Goal: Transaction & Acquisition: Download file/media

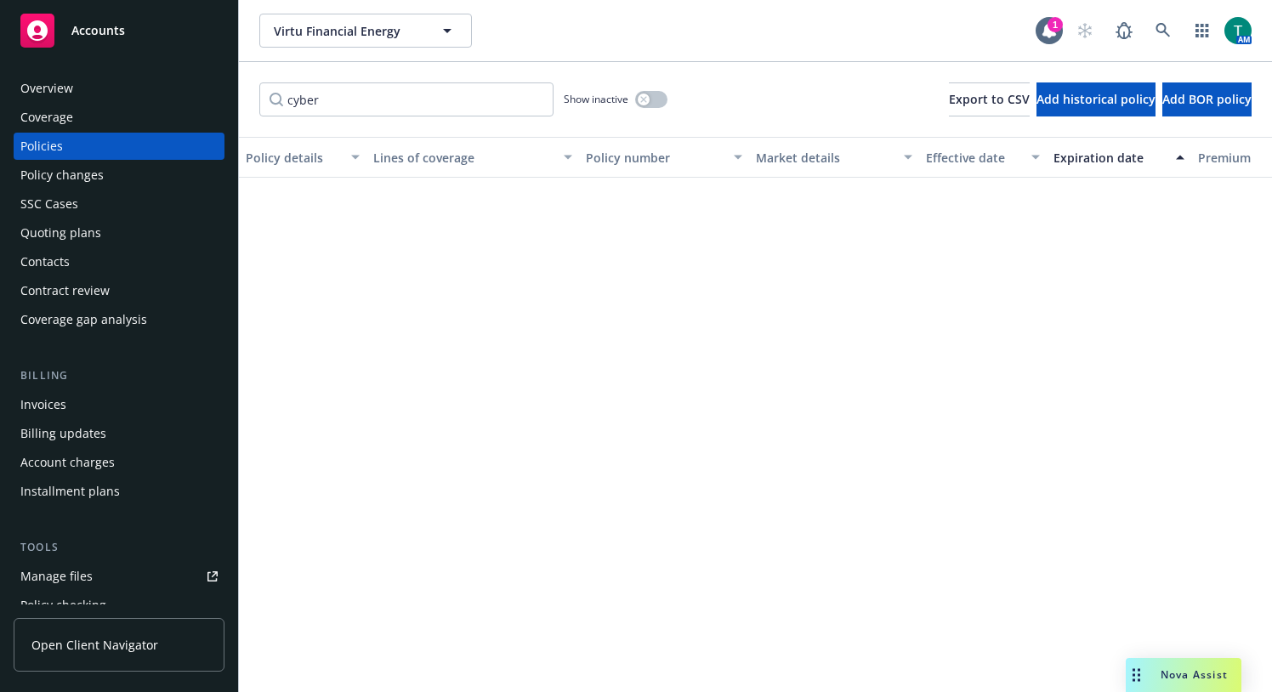
scroll to position [912, 0]
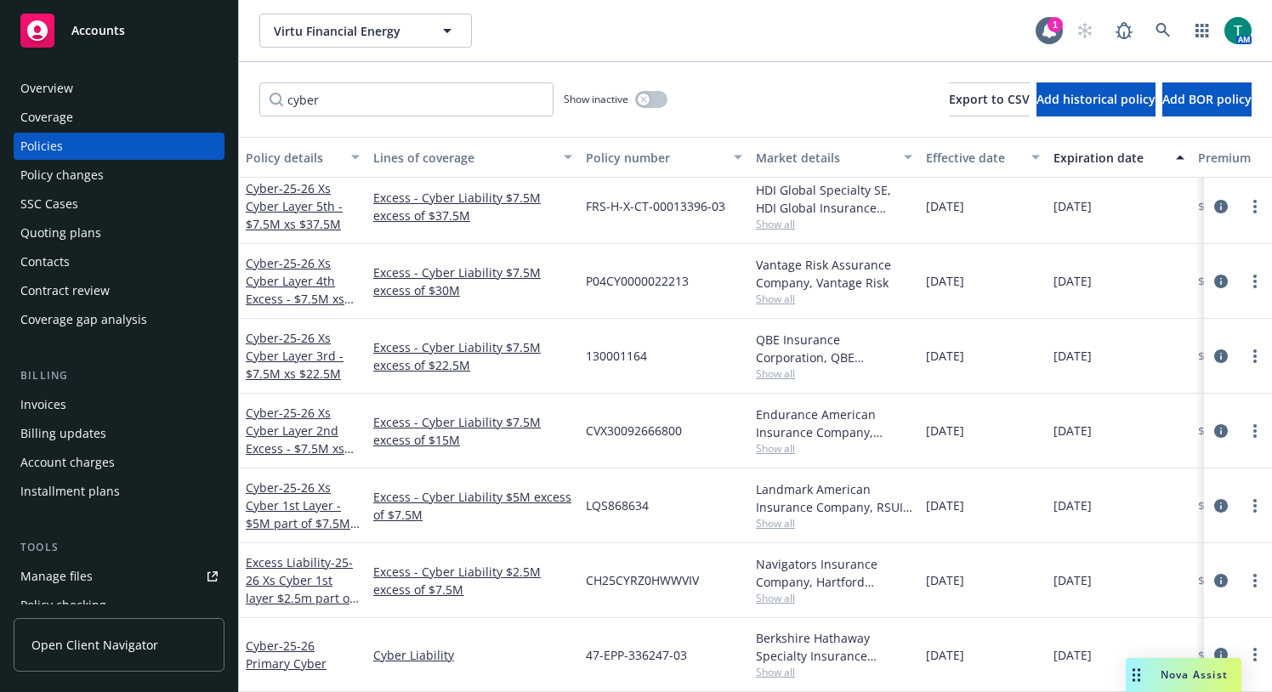
click at [1198, 677] on span "Nova Assist" at bounding box center [1193, 674] width 67 height 14
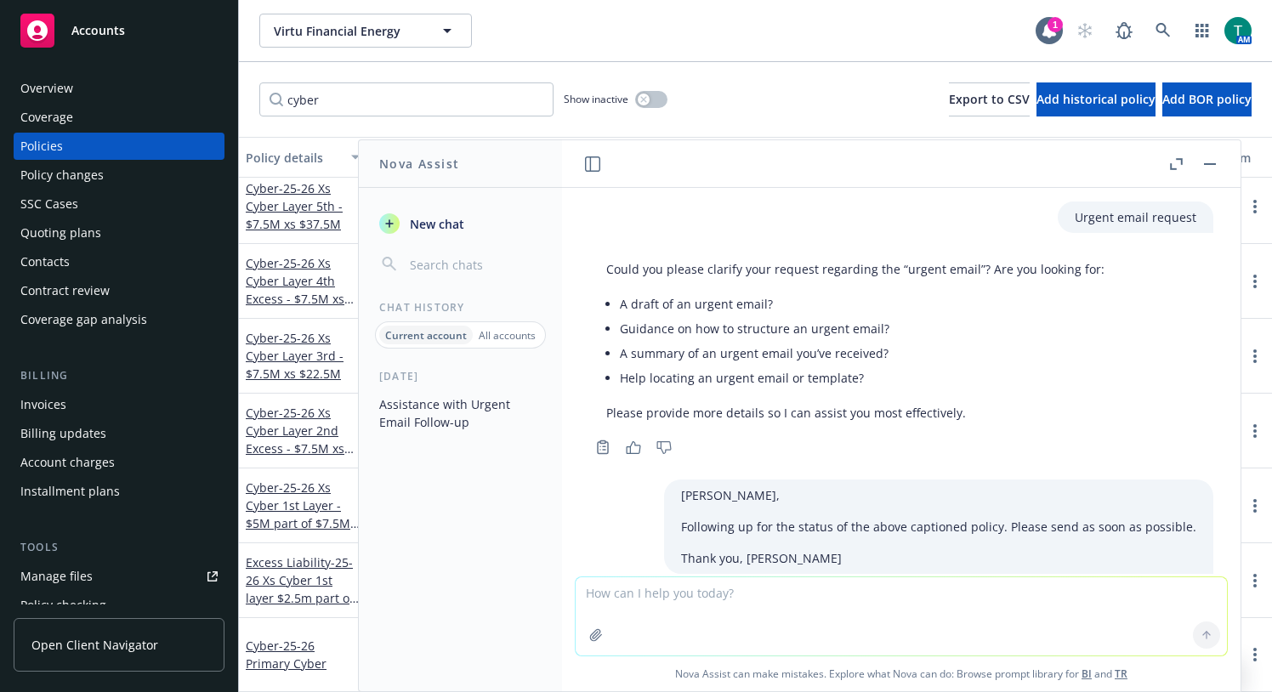
click at [786, 604] on textarea at bounding box center [900, 616] width 651 height 78
paste textarea "another financial institution acting on behalf of such Customer with authority …"
type textarea "Could a vendor mean a another financial institution acting on behalf of such Cu…"
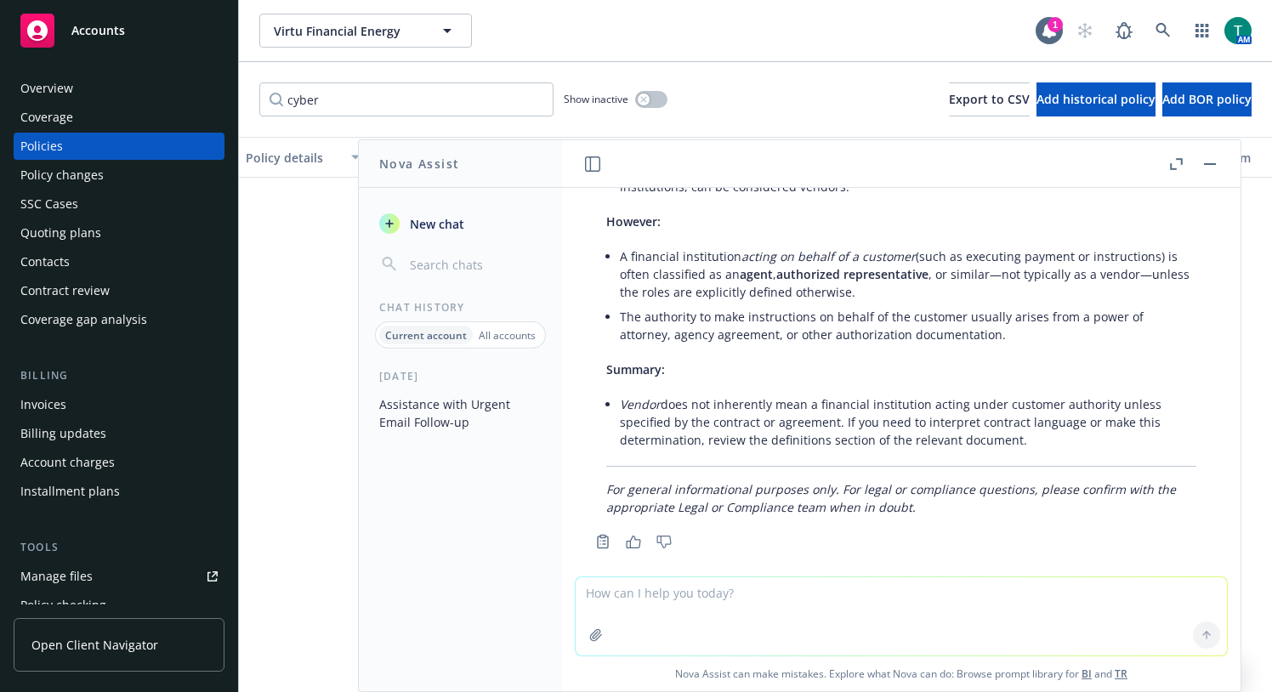
scroll to position [62, 0]
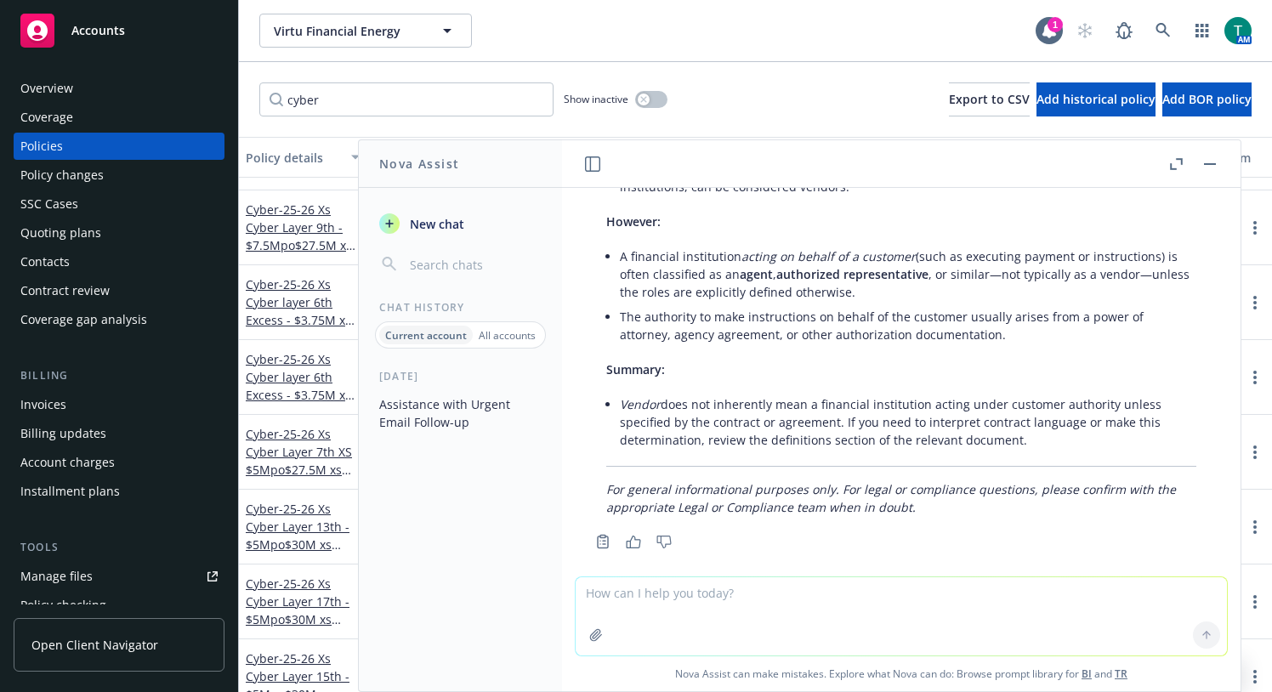
click at [702, 597] on textarea at bounding box center [900, 616] width 651 height 78
type textarea "Does Unison have any Vendors or work with any Vendors"
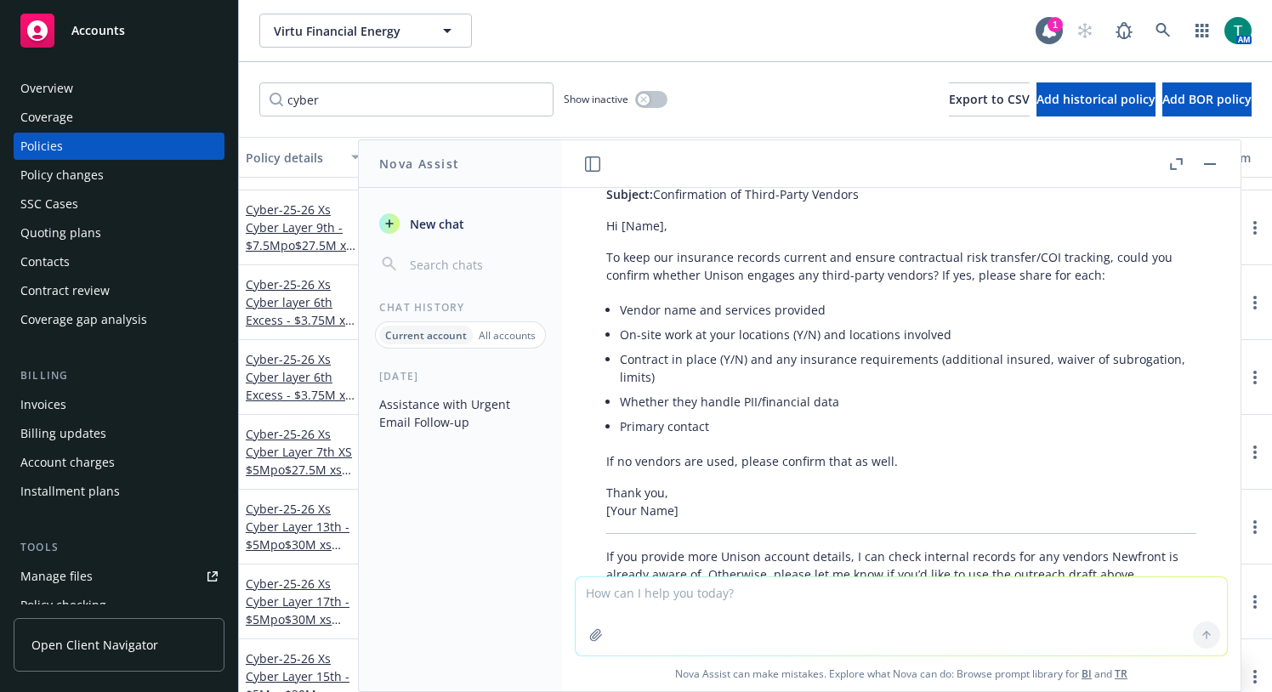
scroll to position [1757, 0]
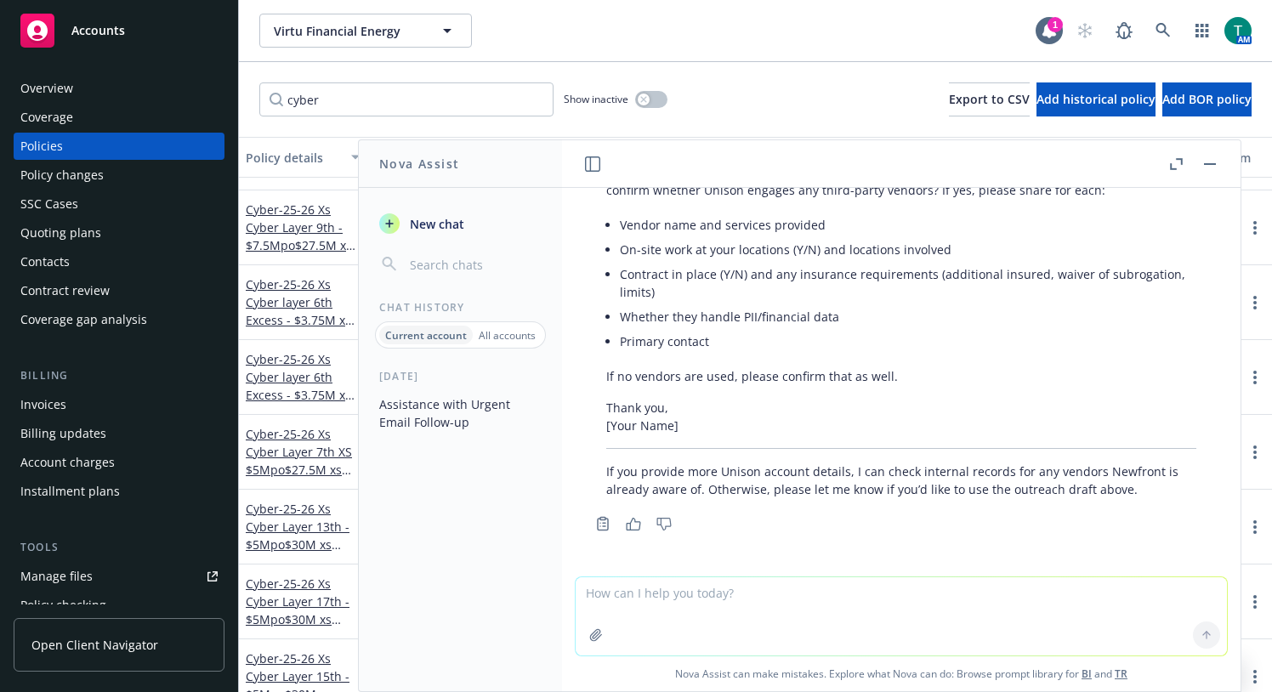
click at [643, 600] on textarea at bounding box center [900, 616] width 651 height 78
type textarea "Does Unison work with any vendors"
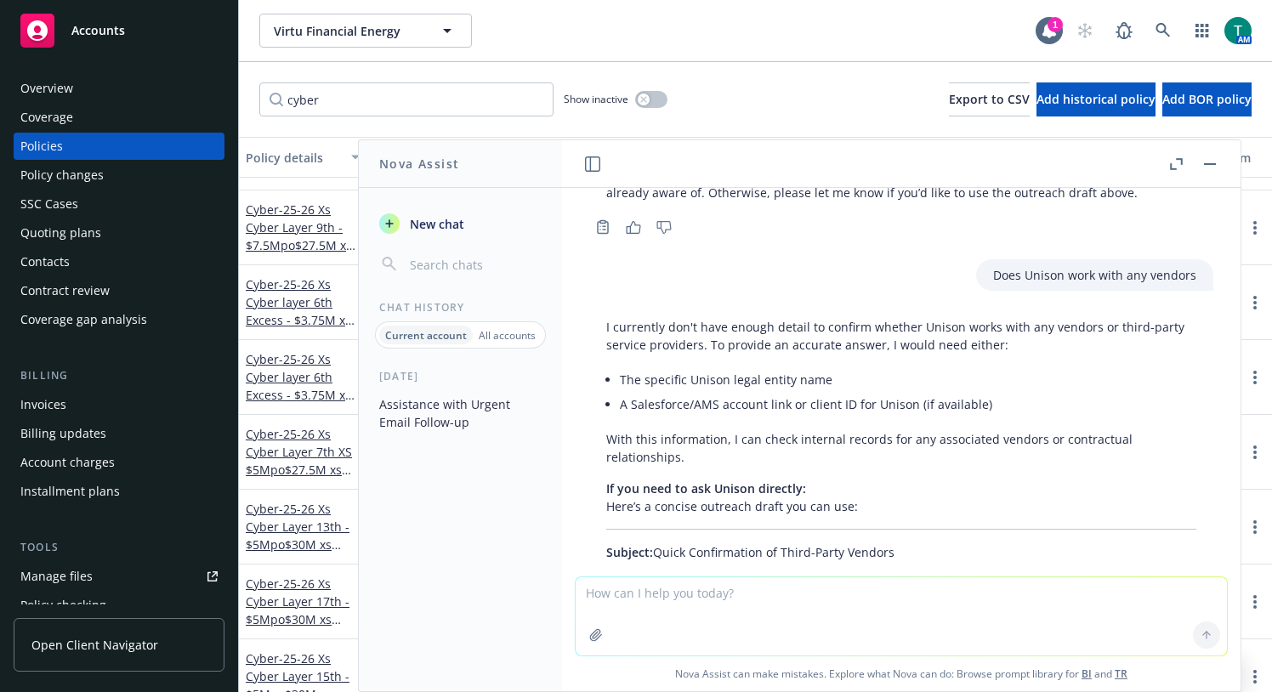
scroll to position [1969, 0]
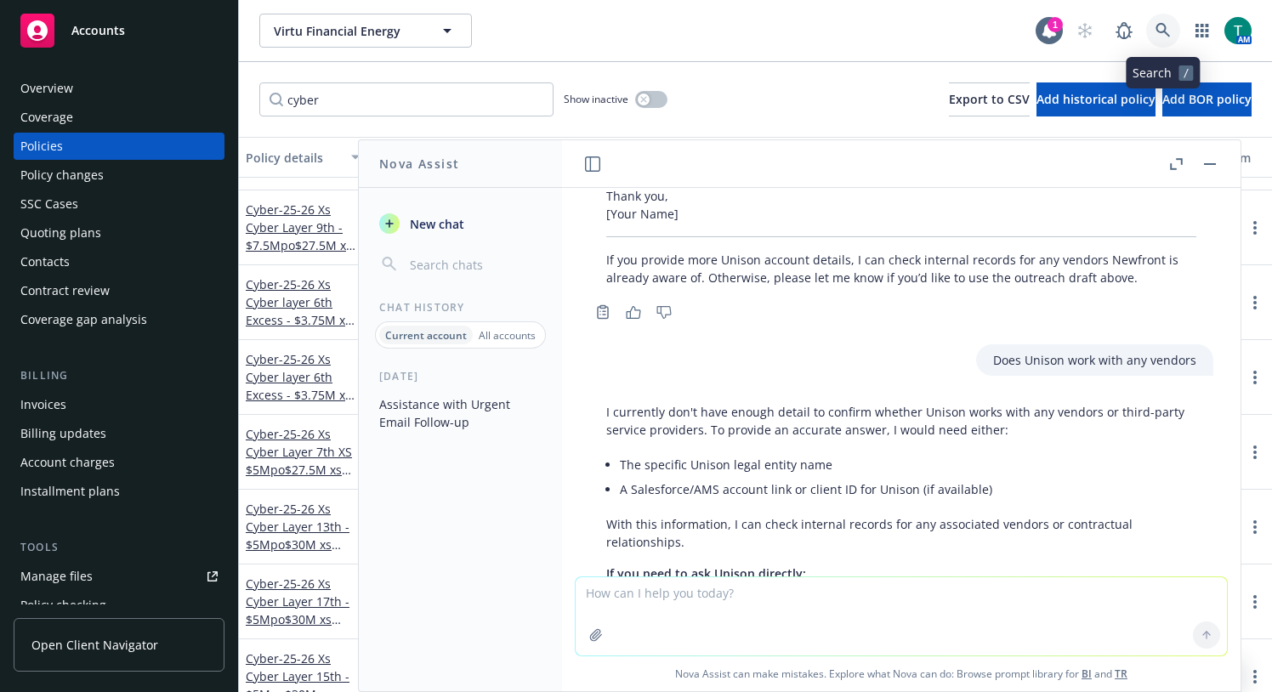
click at [1162, 32] on icon at bounding box center [1162, 30] width 15 height 15
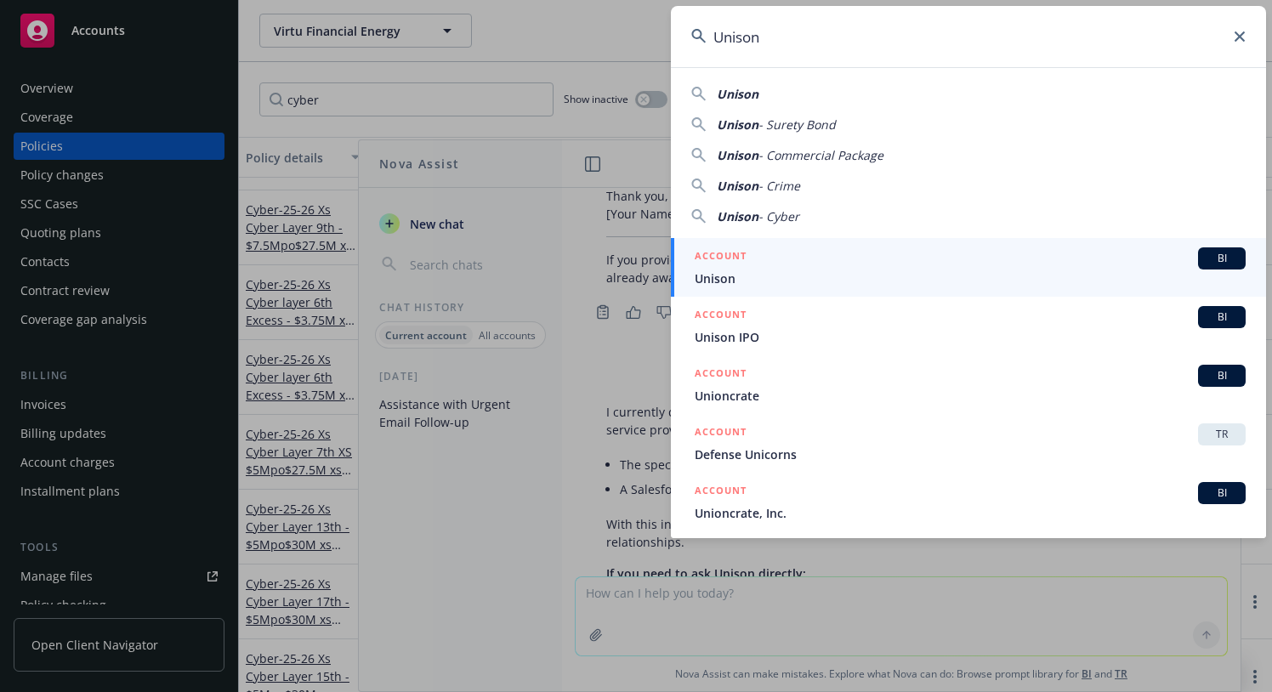
type input "Unison"
click at [1204, 258] on span "BI" at bounding box center [1221, 258] width 34 height 15
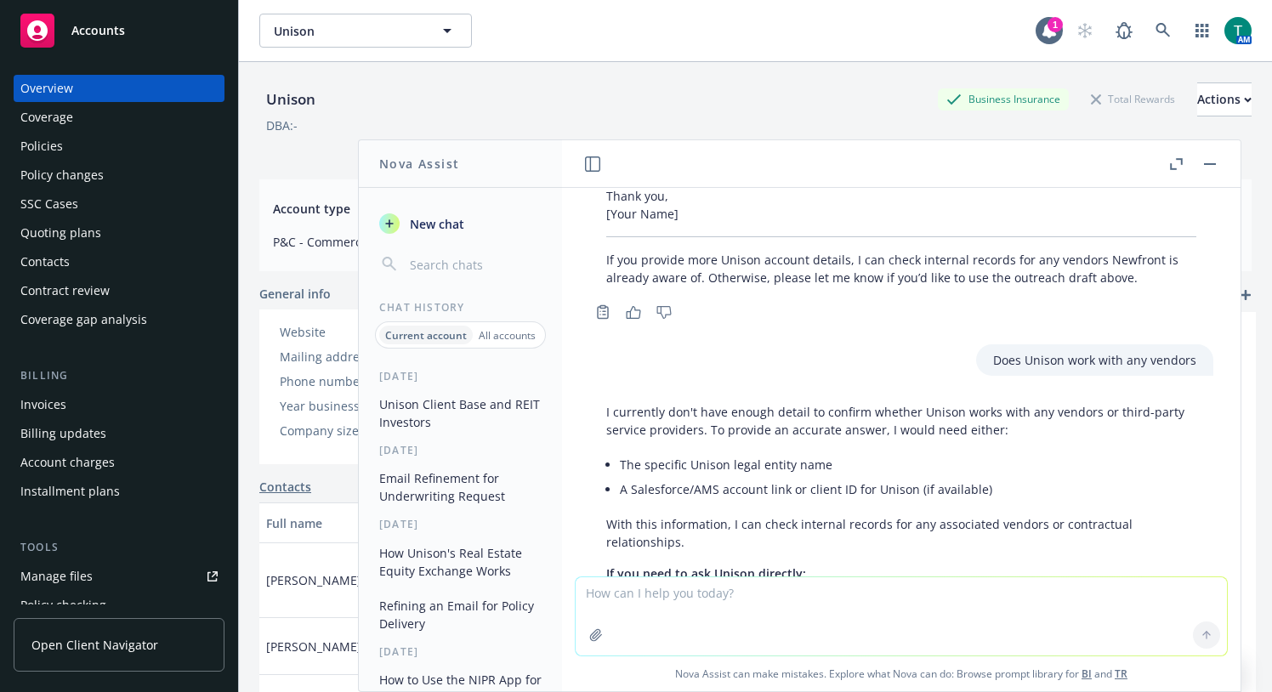
click at [1214, 166] on button "button" at bounding box center [1209, 164] width 20 height 20
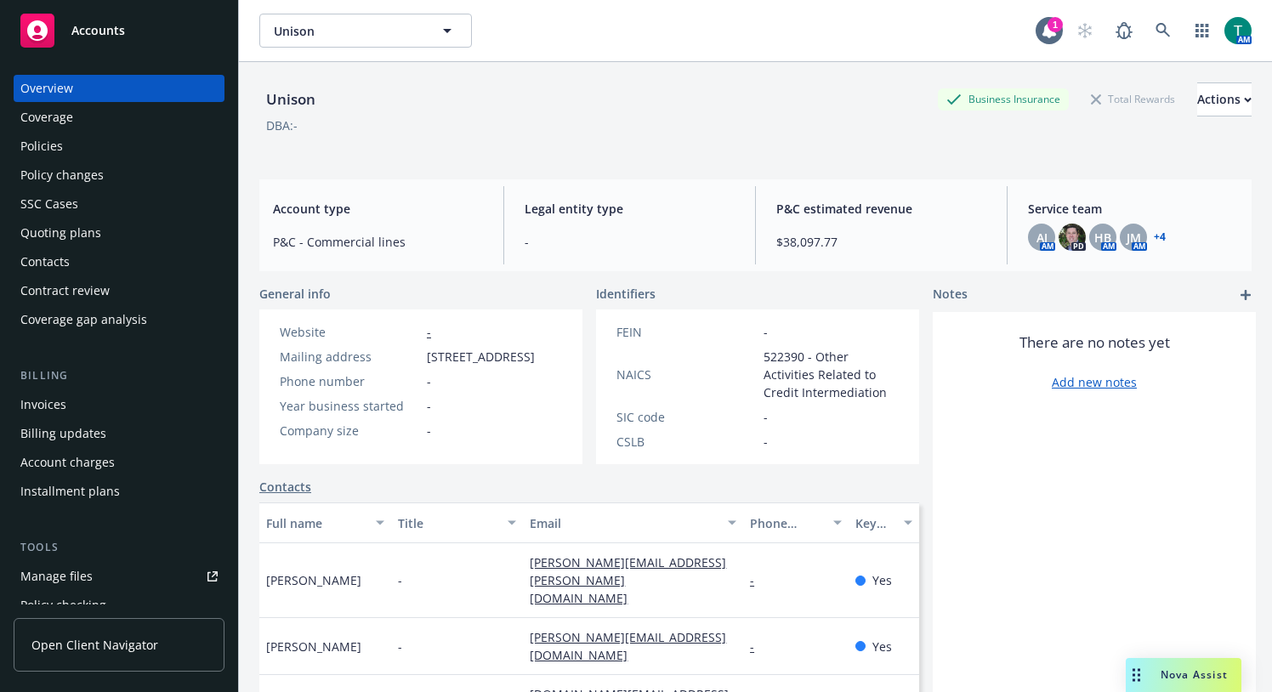
click at [134, 570] on link "Manage files" at bounding box center [119, 576] width 211 height 27
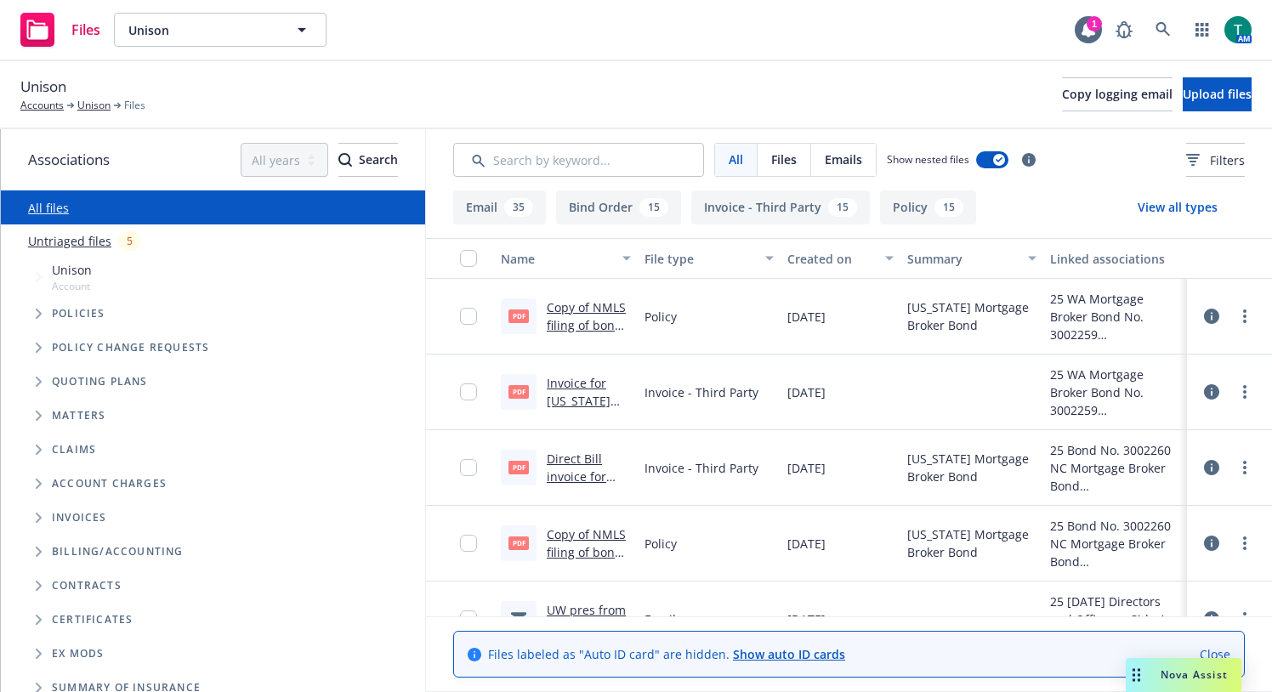
click at [33, 388] on span "Tree Example" at bounding box center [38, 381] width 27 height 27
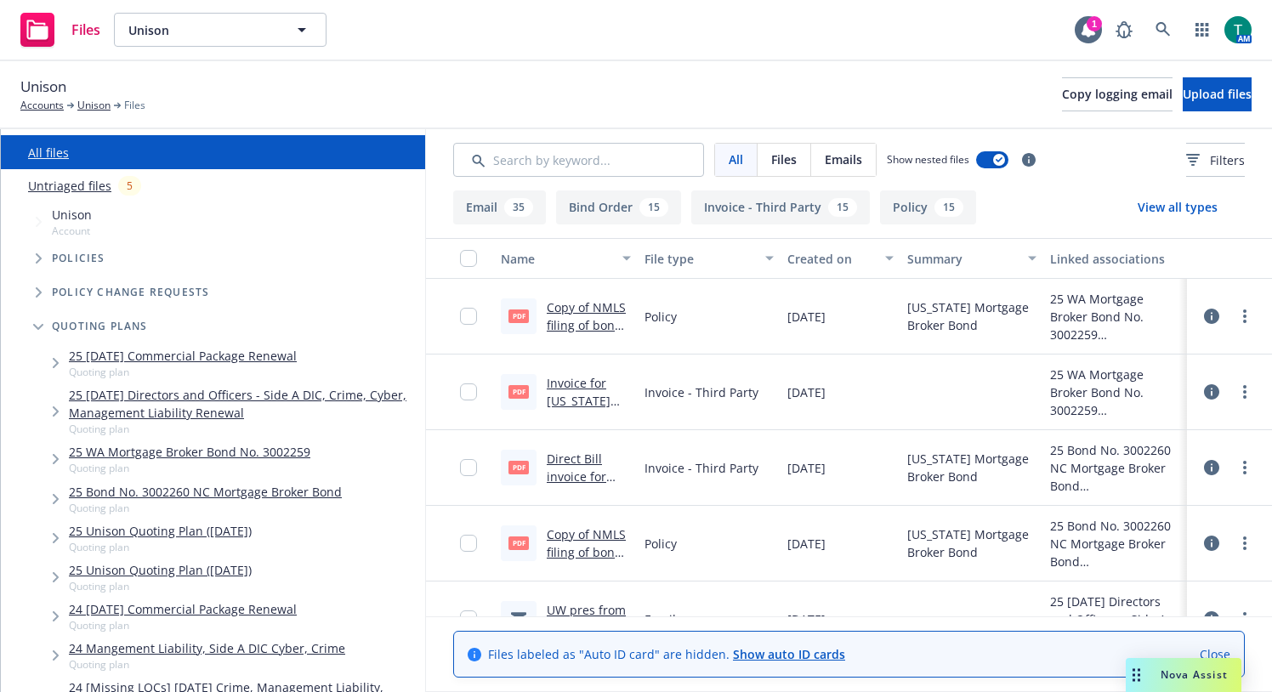
scroll to position [85, 0]
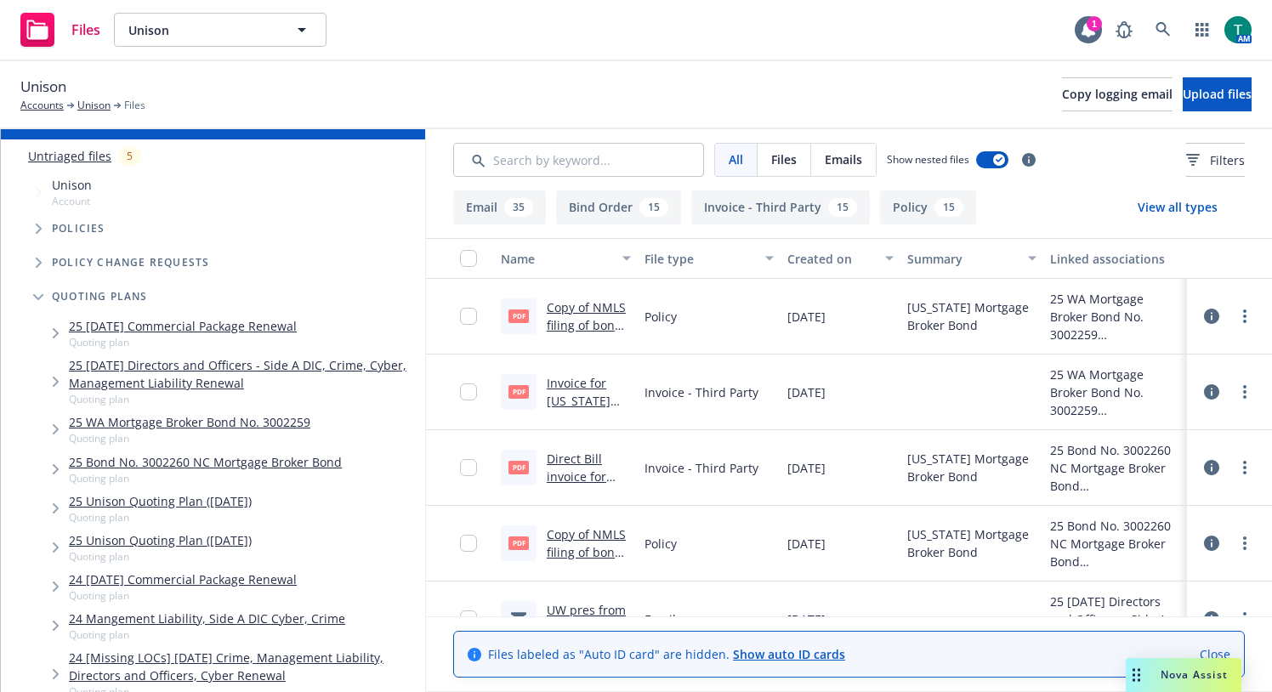
click at [247, 368] on link "25 [DATE] Directors and Officers - Side A DIC, Crime, Cyber, Management Liabili…" at bounding box center [243, 374] width 349 height 36
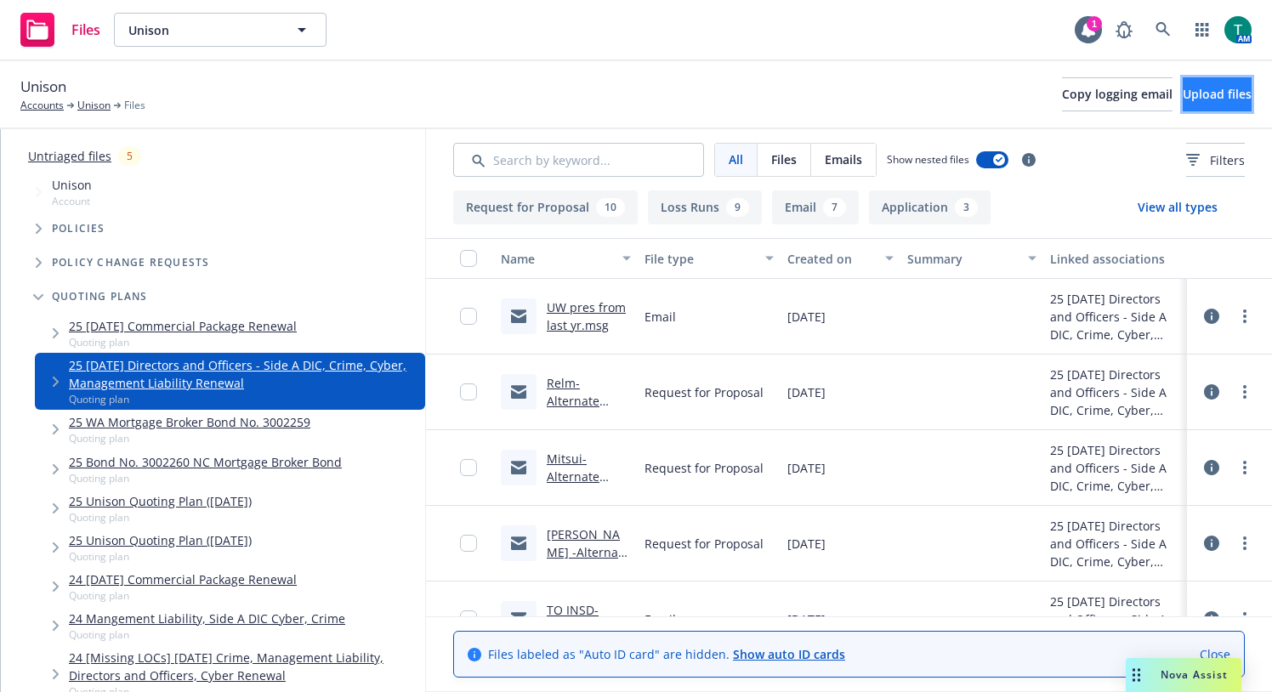
click at [1188, 96] on span "Upload files" at bounding box center [1216, 94] width 69 height 16
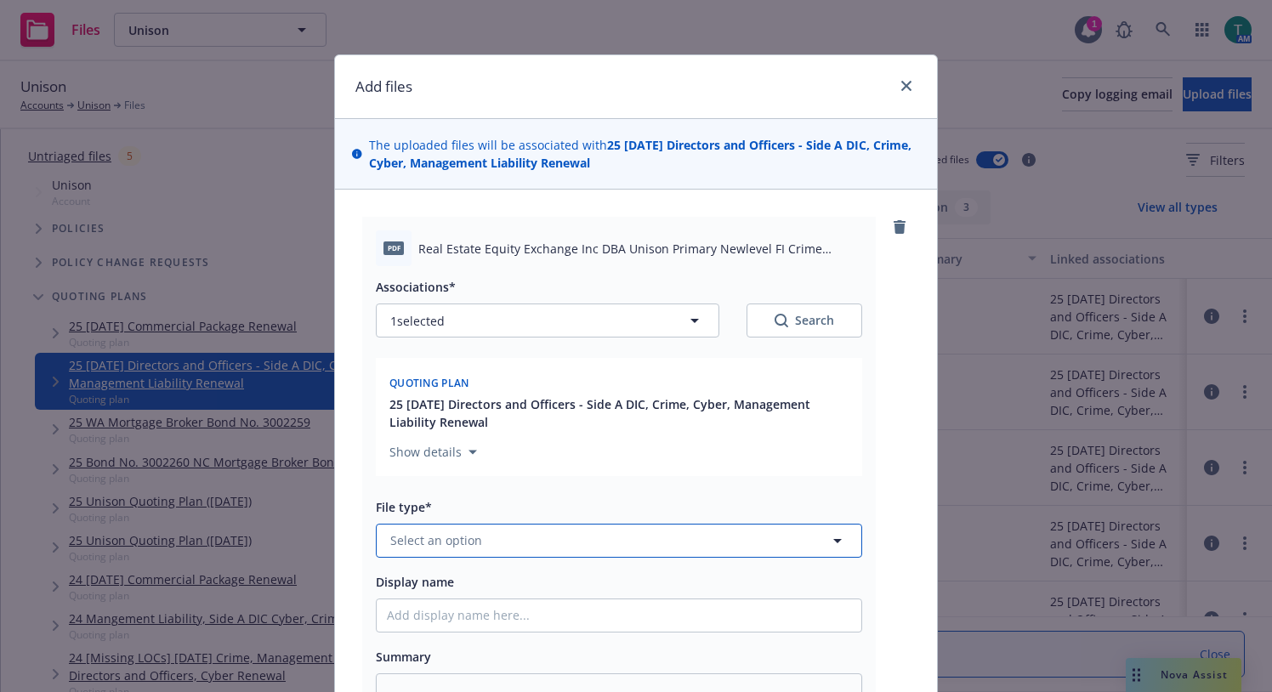
drag, startPoint x: 422, startPoint y: 550, endPoint x: 407, endPoint y: 531, distance: 23.6
click at [414, 541] on button "Select an option" at bounding box center [619, 541] width 486 height 34
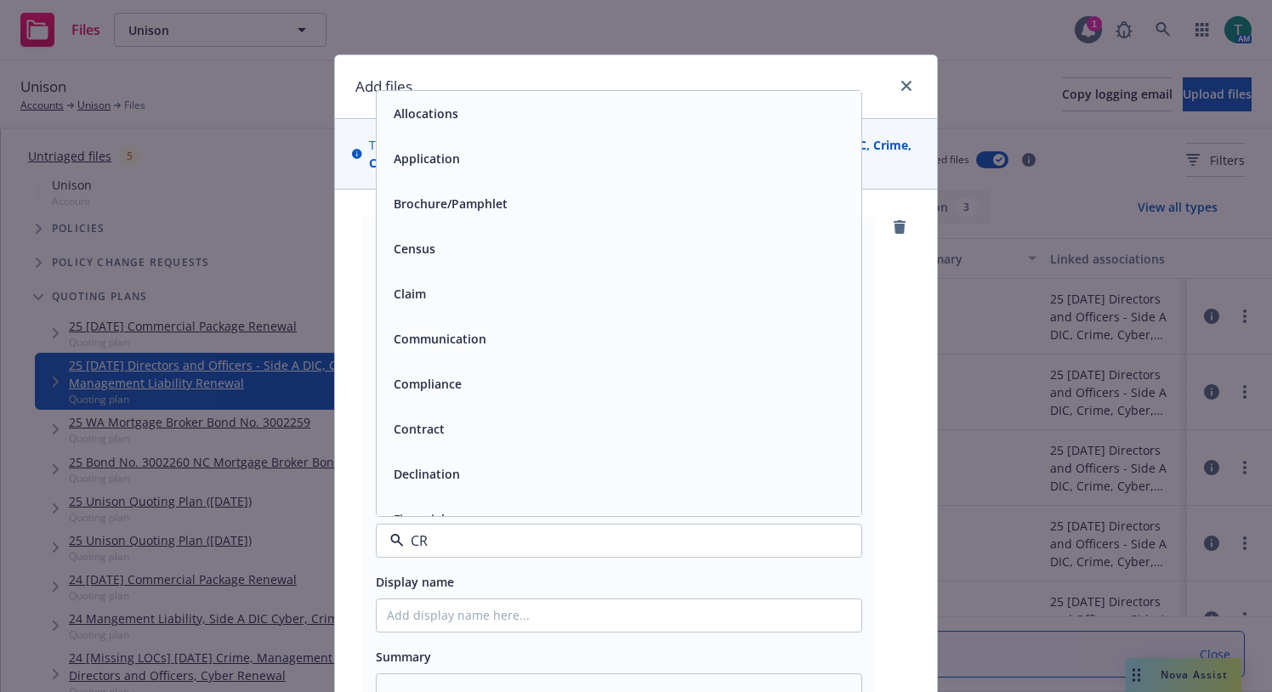
type input "CRi"
type textarea "x"
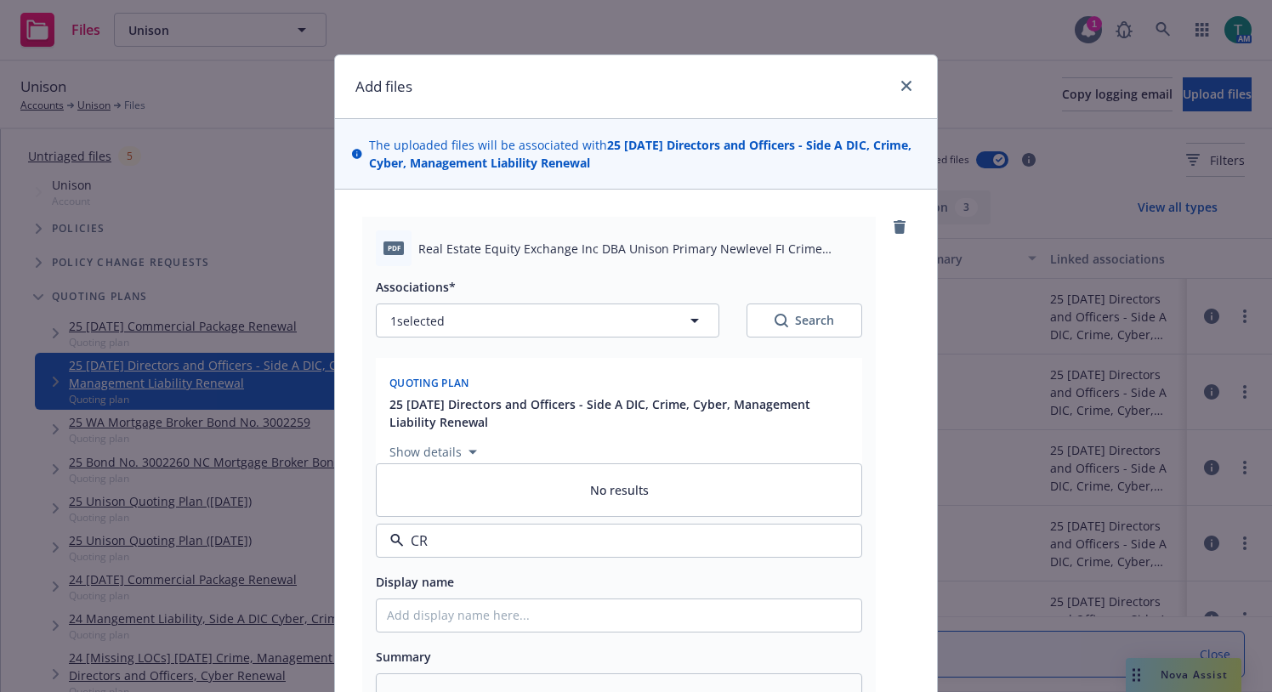
type input "C"
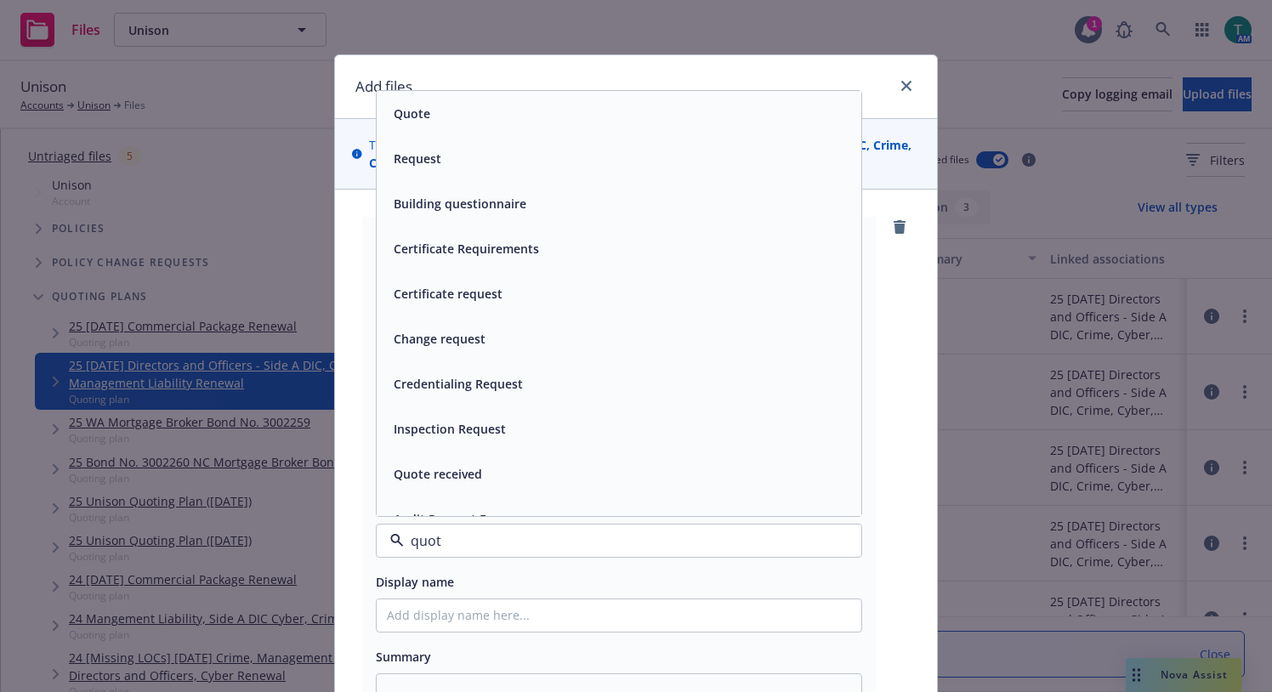
type input "quote"
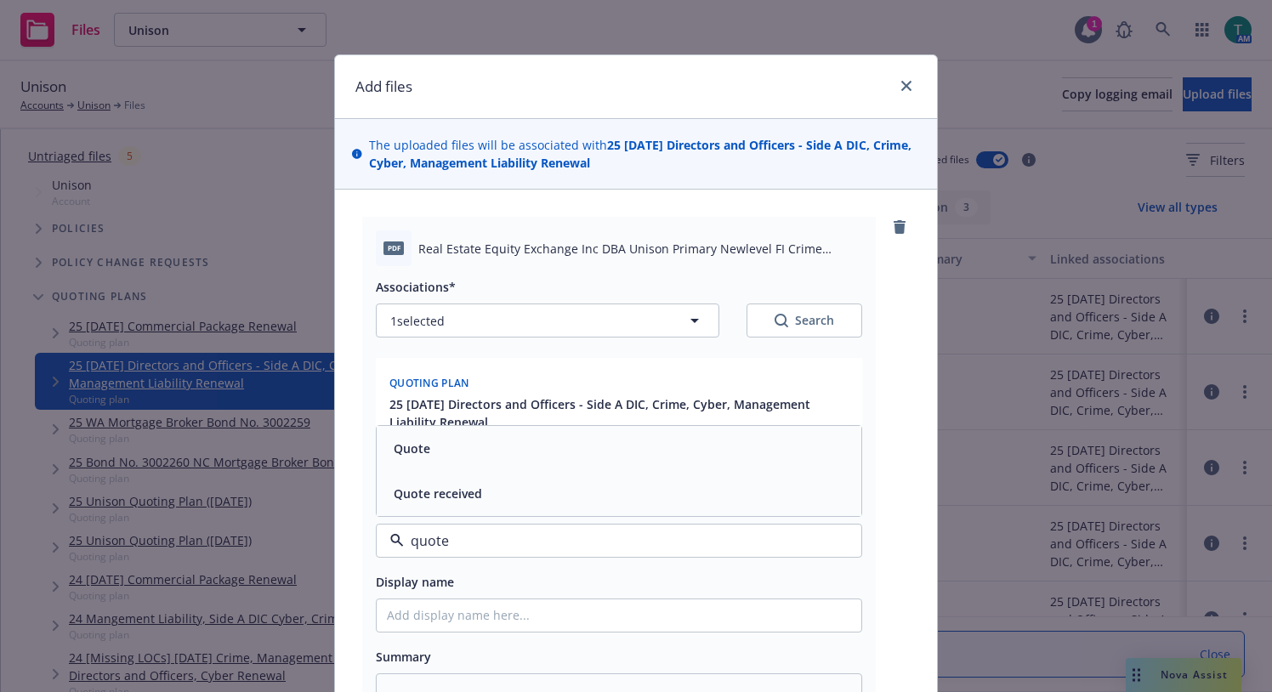
click at [431, 481] on div "Quote received" at bounding box center [619, 493] width 485 height 45
click at [406, 620] on input "Display name" at bounding box center [619, 615] width 485 height 32
type textarea "x"
type input "I"
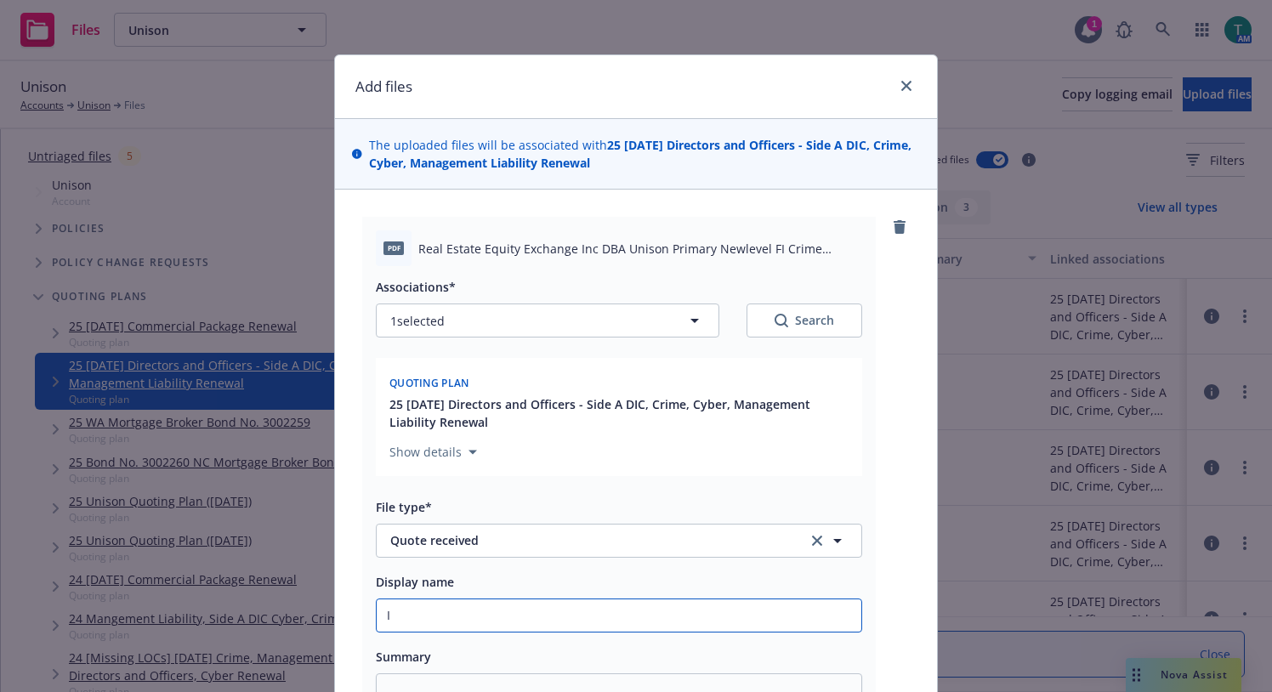
type textarea "x"
type input "M"
type textarea "x"
type input "Mil"
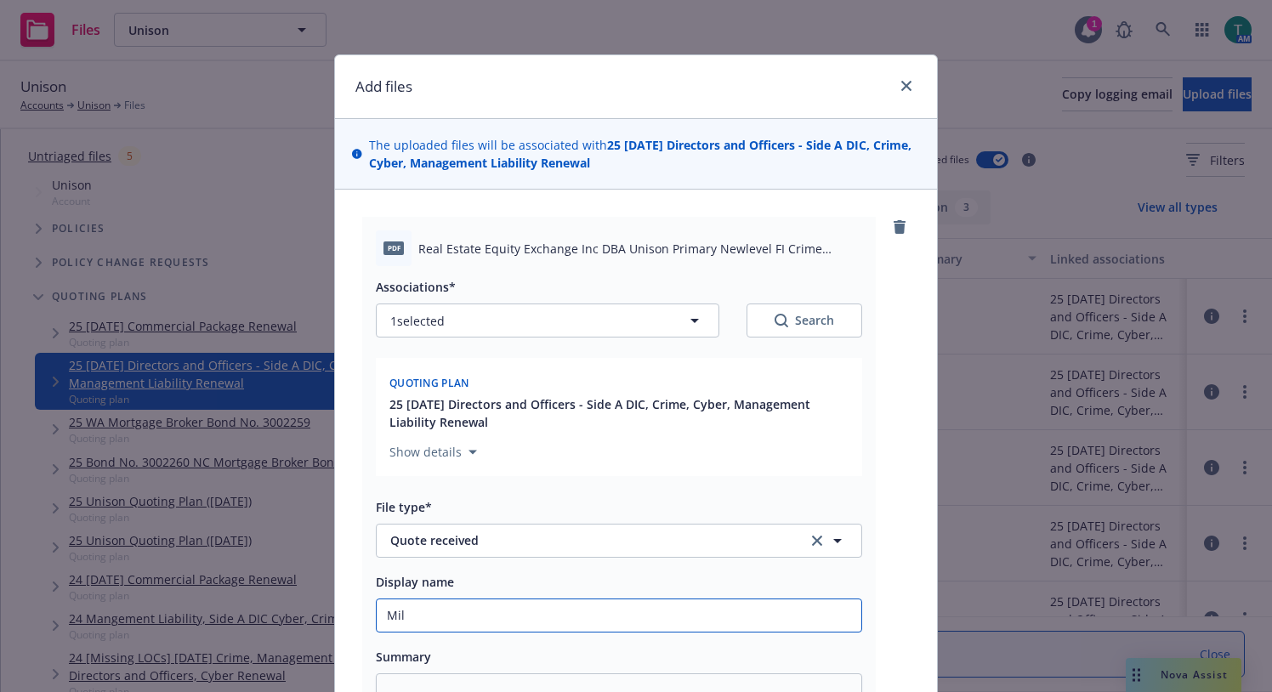
type textarea "x"
type input "Mill"
type textarea "x"
type input "Mille"
type textarea "x"
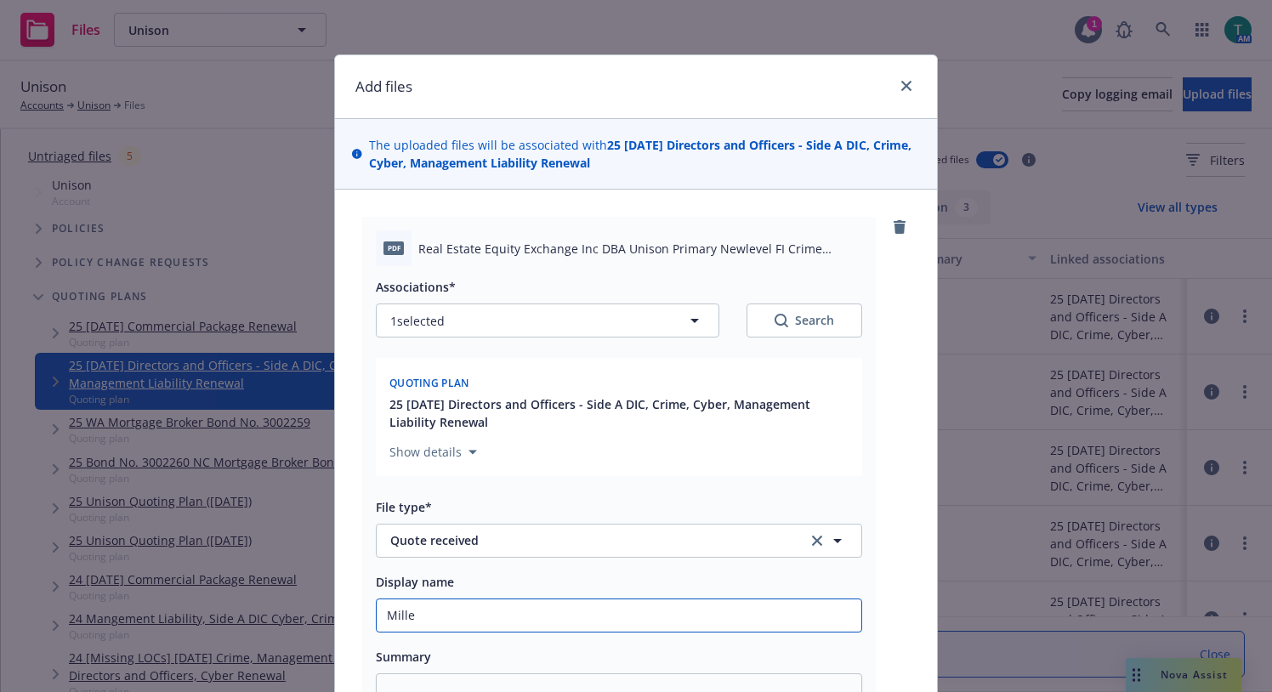
type input "[PERSON_NAME]"
type textarea "x"
type input "[PERSON_NAME] -"
type textarea "x"
type input "[PERSON_NAME] -"
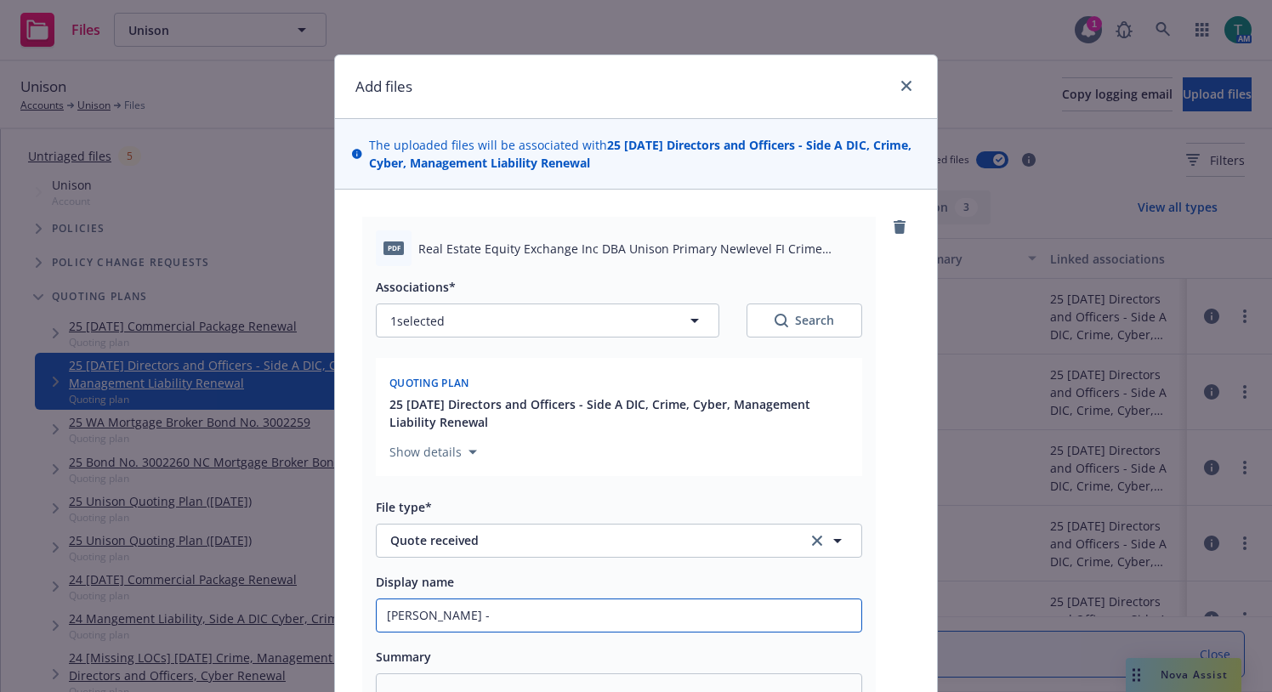
type textarea "x"
type input "[PERSON_NAME] - C"
type textarea "x"
type input "[PERSON_NAME] - Cri"
type textarea "x"
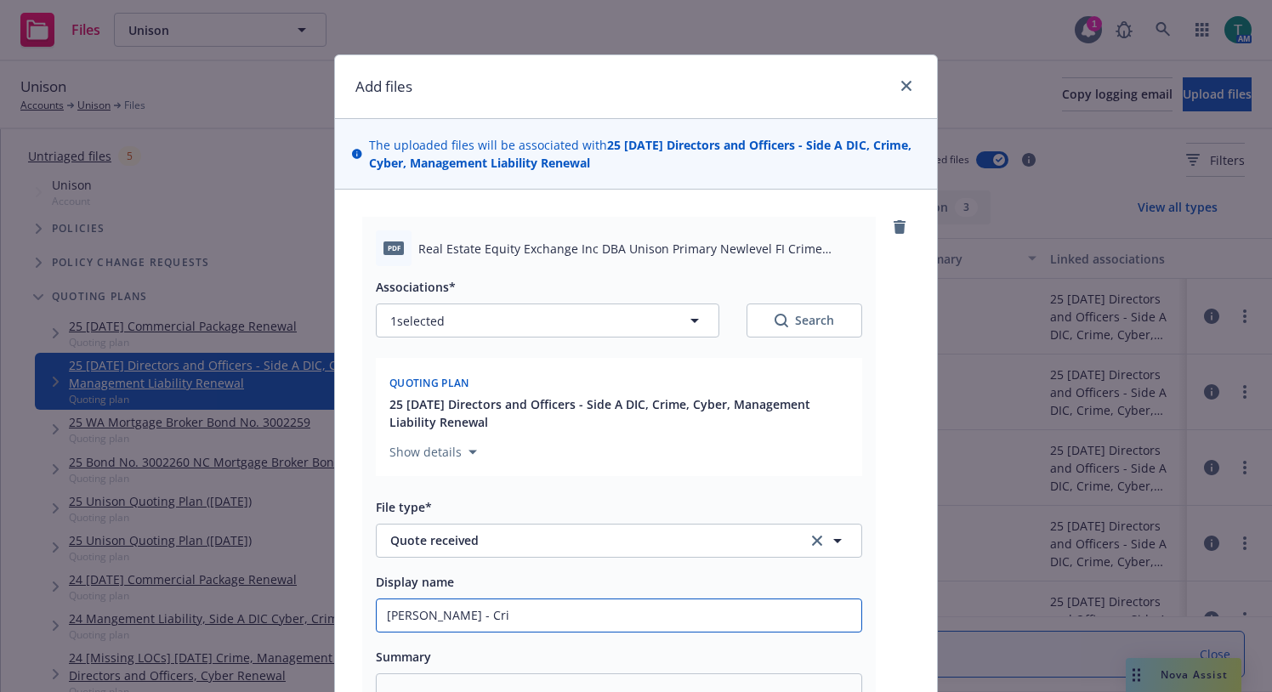
type input "[PERSON_NAME]"
type textarea "x"
type input "[PERSON_NAME] - Crime"
type textarea "x"
type input "[PERSON_NAME] - Crime q"
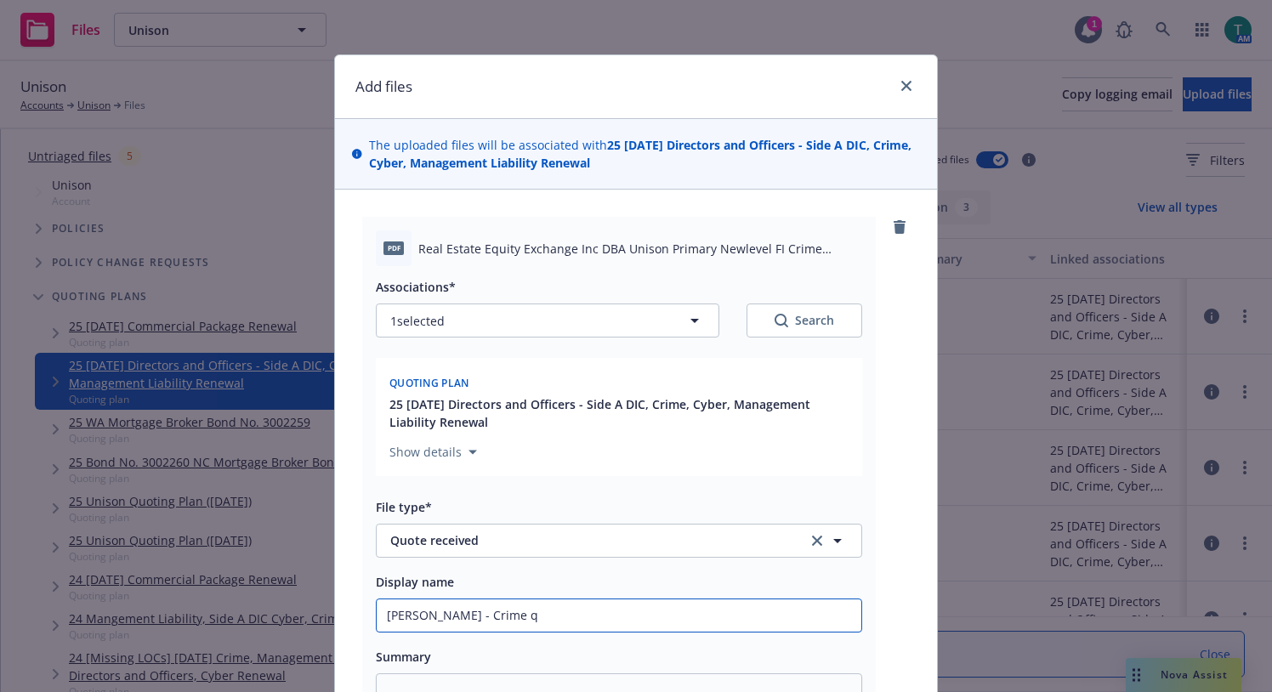
type textarea "x"
type input "[PERSON_NAME] - Crime qu"
type textarea "x"
type input "[PERSON_NAME] - Crime quo"
type textarea "x"
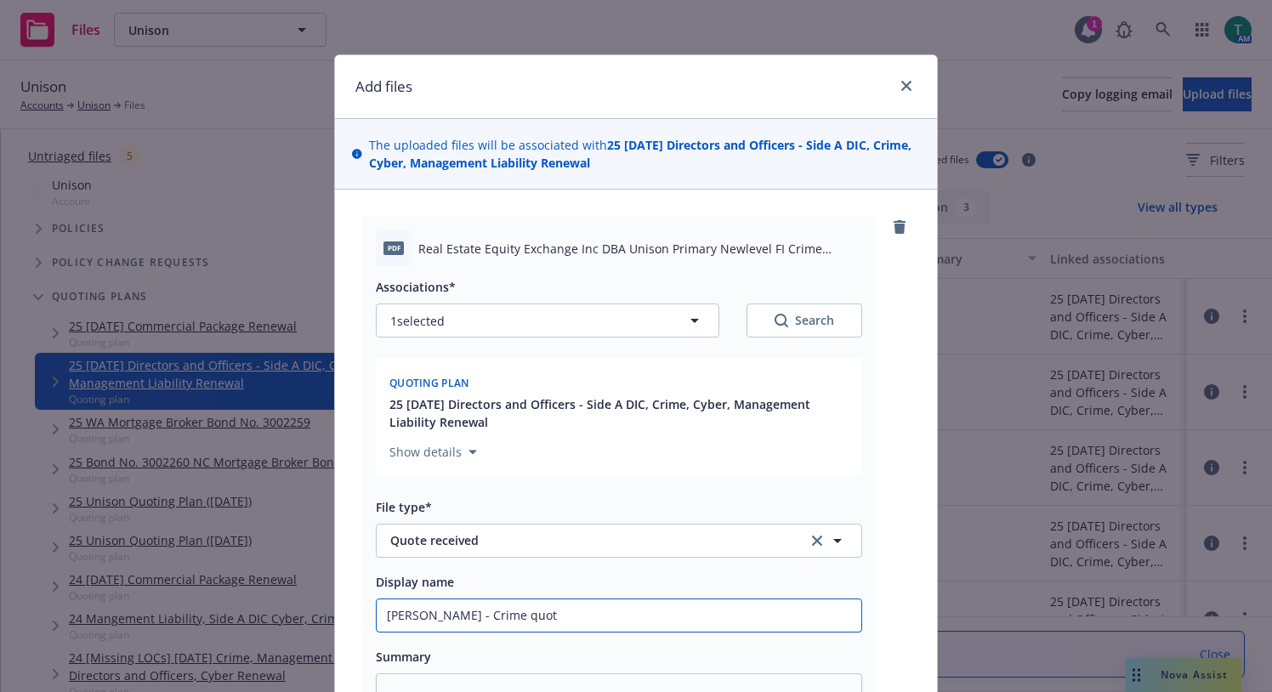
type input "[PERSON_NAME] - Crime quote"
type textarea "x"
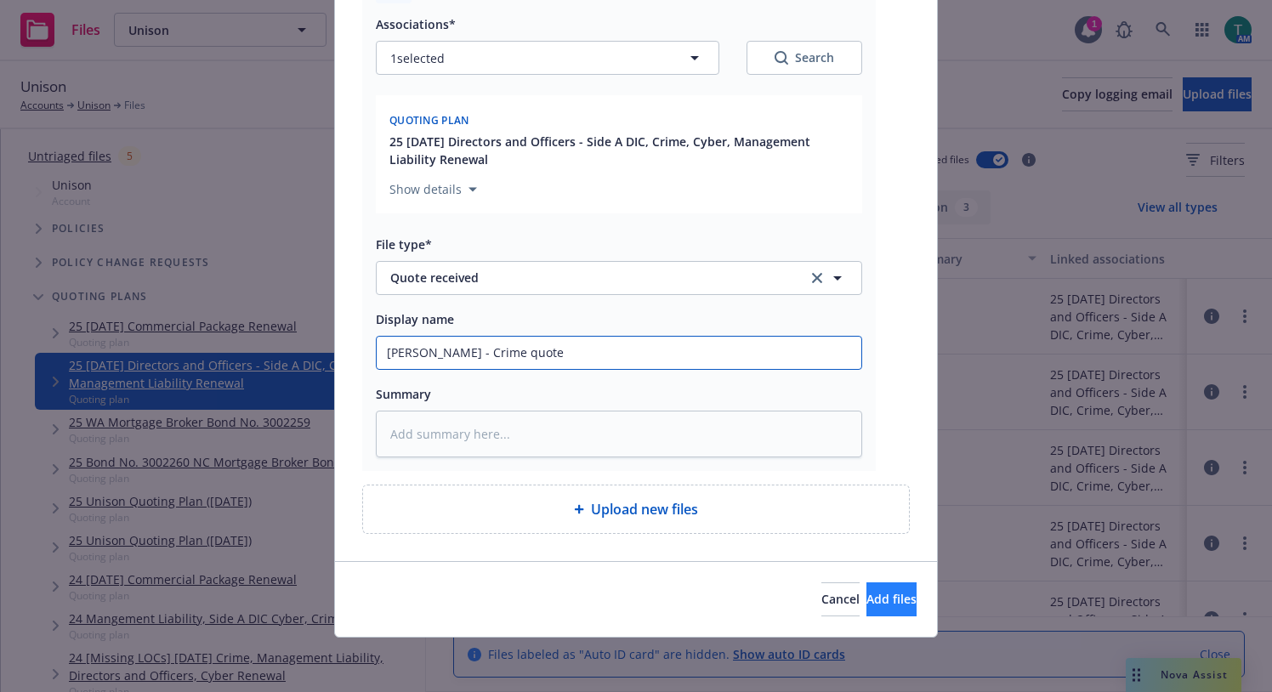
type input "[PERSON_NAME] - Crime quote"
click at [866, 600] on span "Add files" at bounding box center [891, 599] width 50 height 16
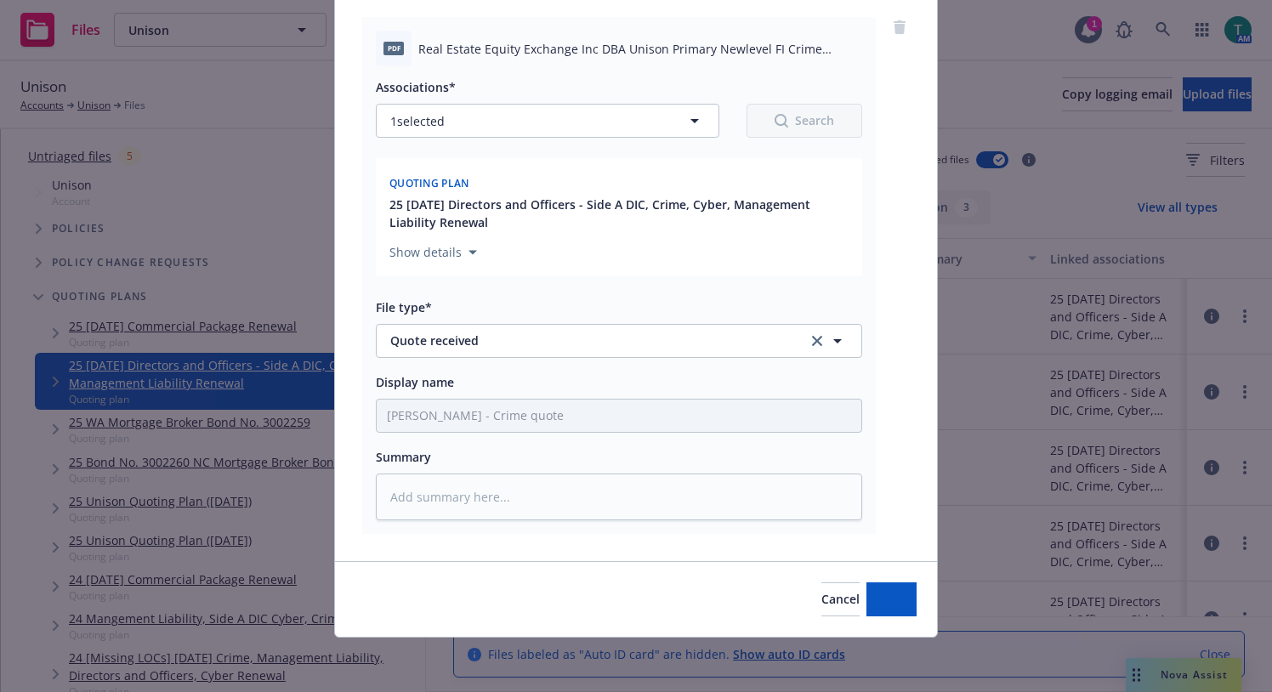
scroll to position [200, 0]
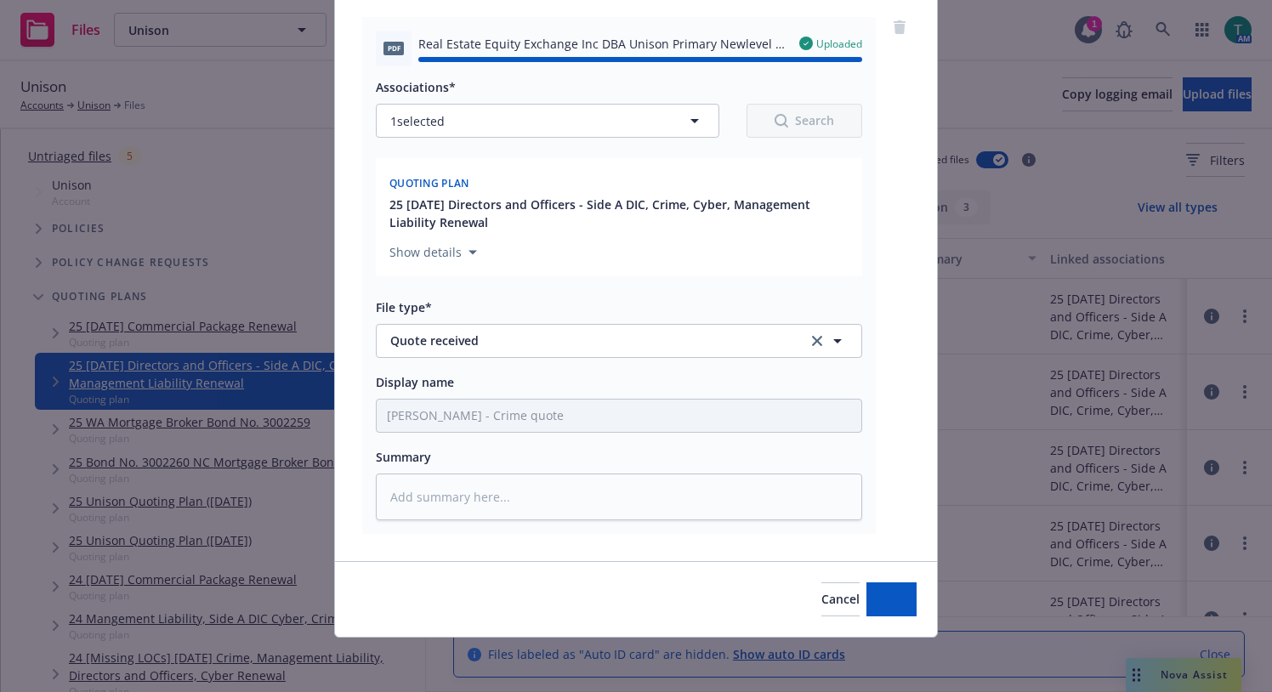
type textarea "x"
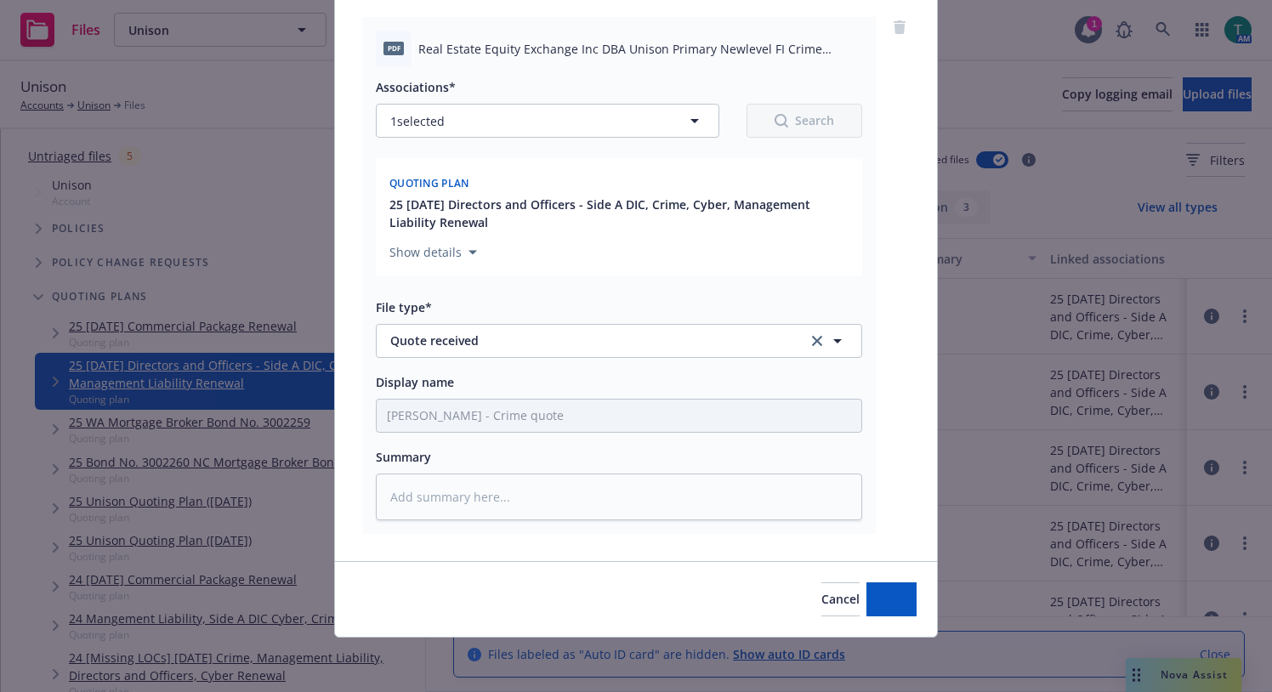
scroll to position [0, 0]
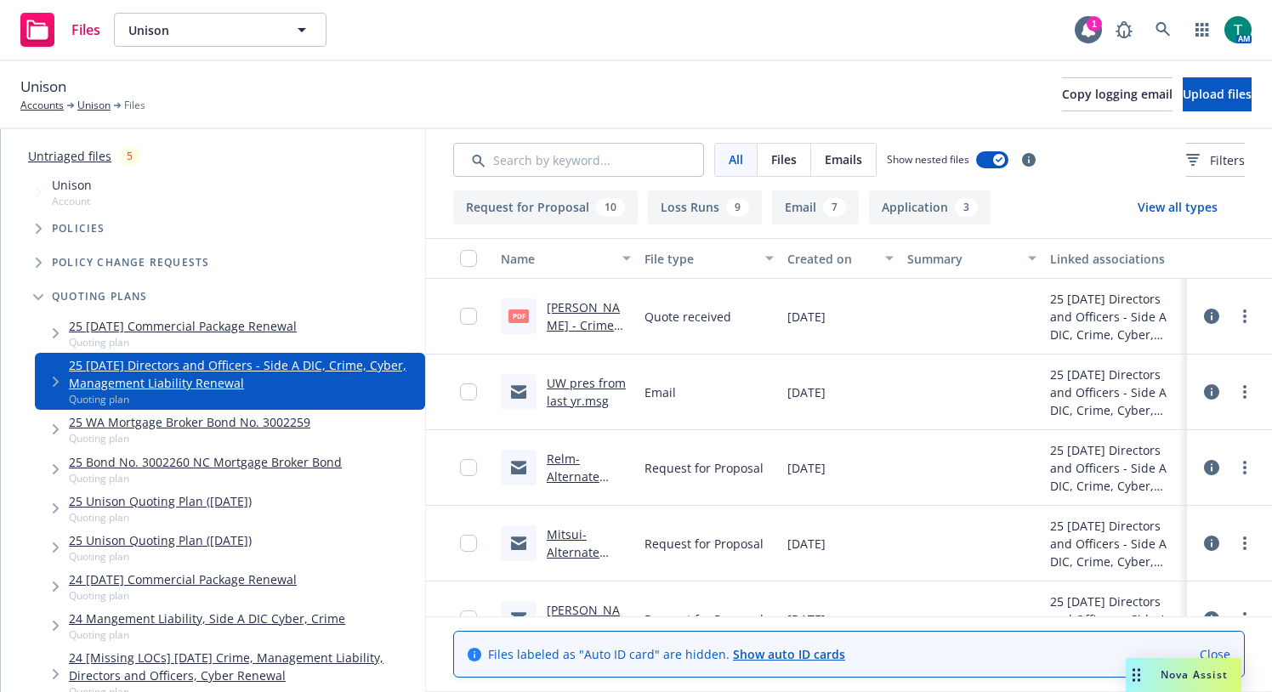
click at [1192, 667] on span "Nova Assist" at bounding box center [1193, 674] width 67 height 14
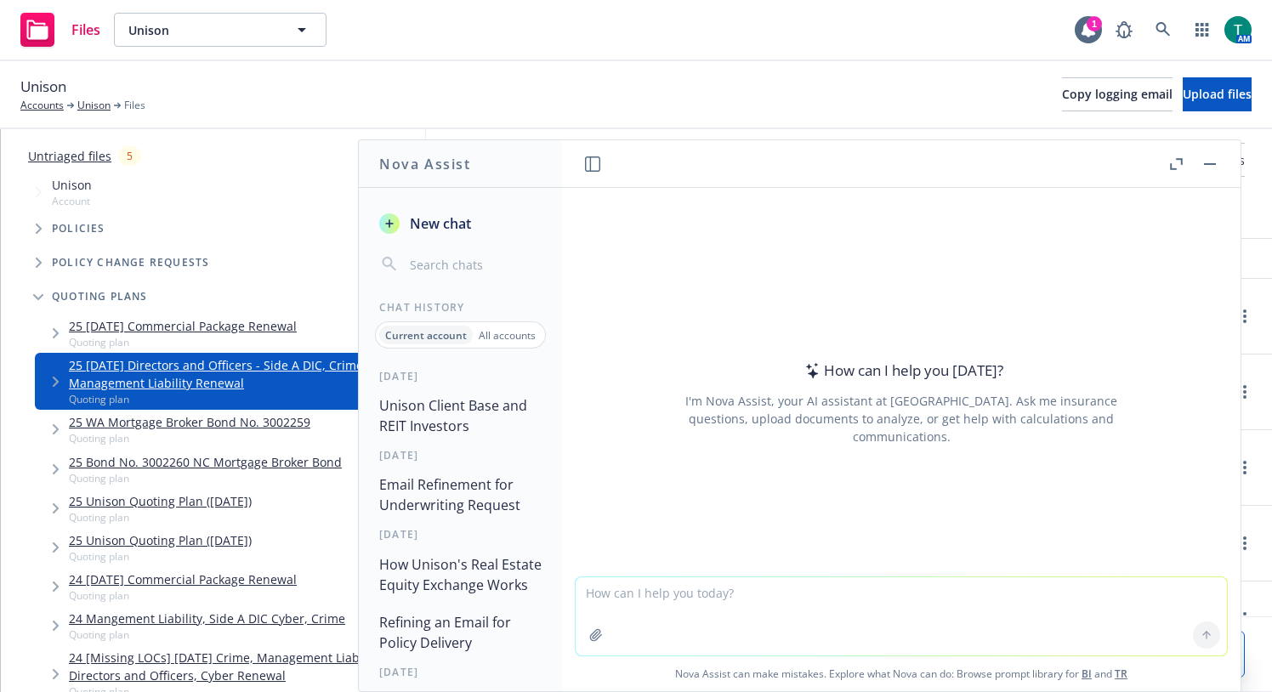
click at [654, 593] on textarea at bounding box center [900, 616] width 651 height 78
type textarea "r"
type textarea "C"
type textarea "r"
type textarea "Compare expiring policy vs quote and compare results in powerpoint slide"
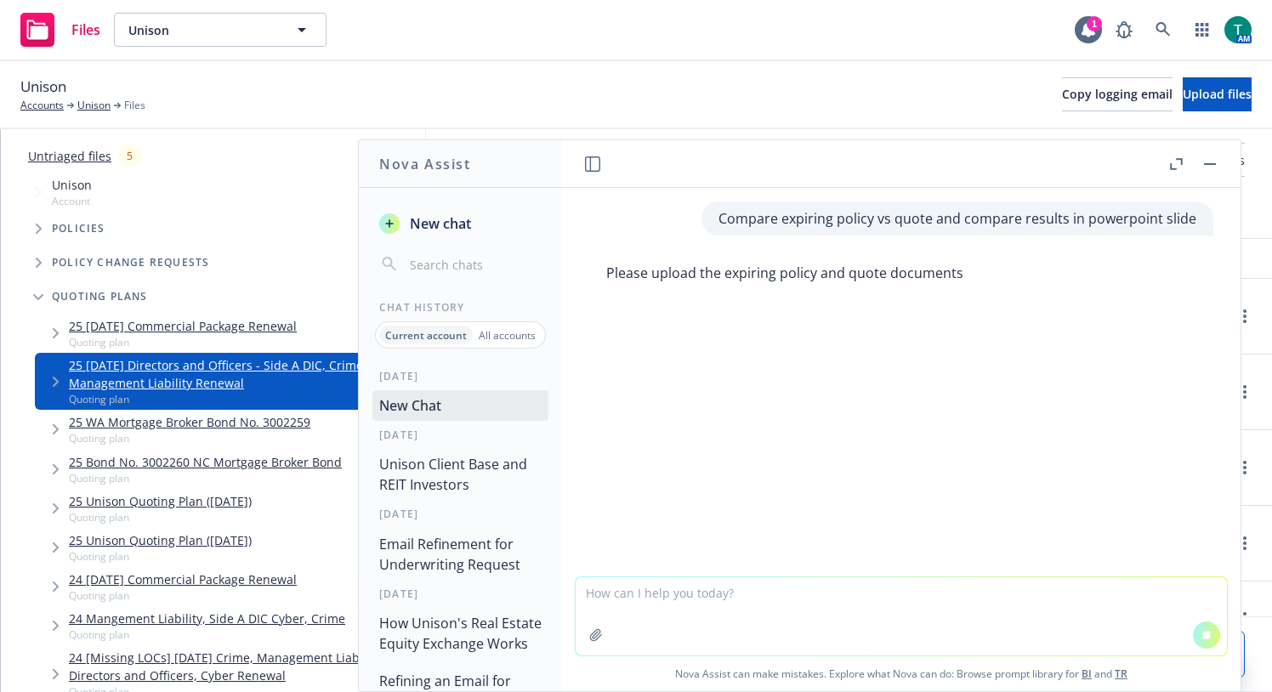
click at [595, 641] on icon "button" at bounding box center [596, 635] width 14 height 14
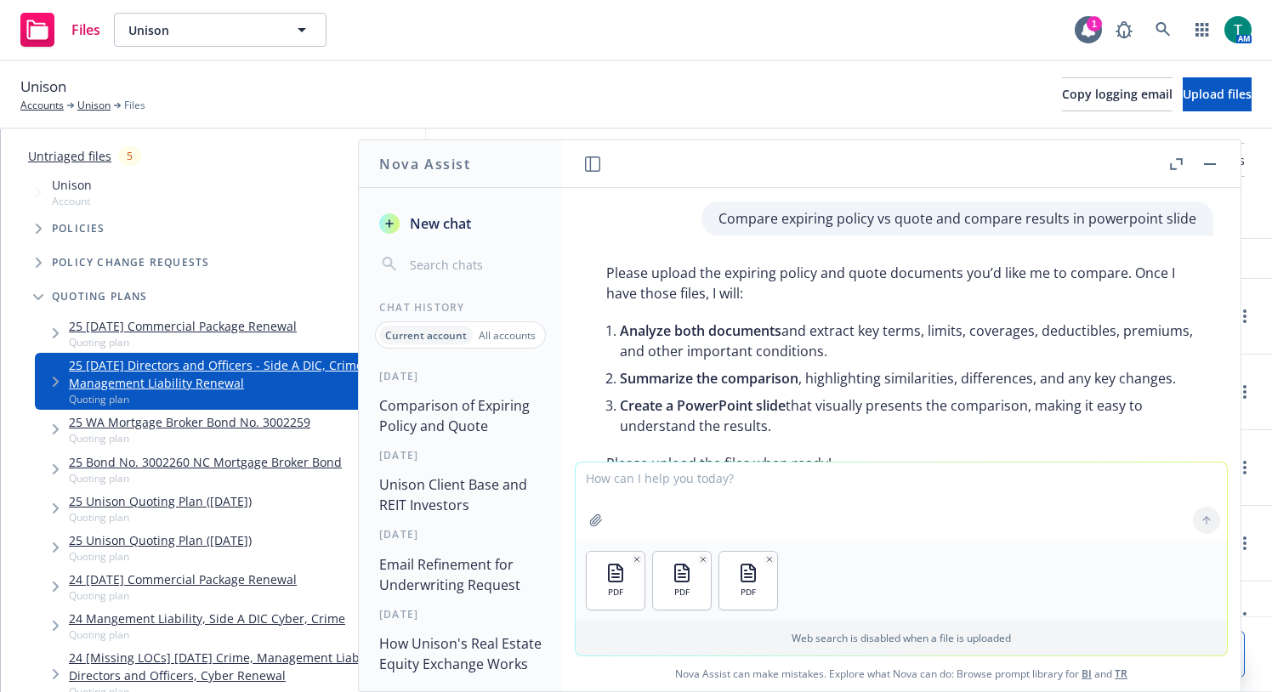
click at [866, 500] on textarea at bounding box center [900, 501] width 651 height 78
click at [1116, 511] on textarea at bounding box center [900, 501] width 651 height 78
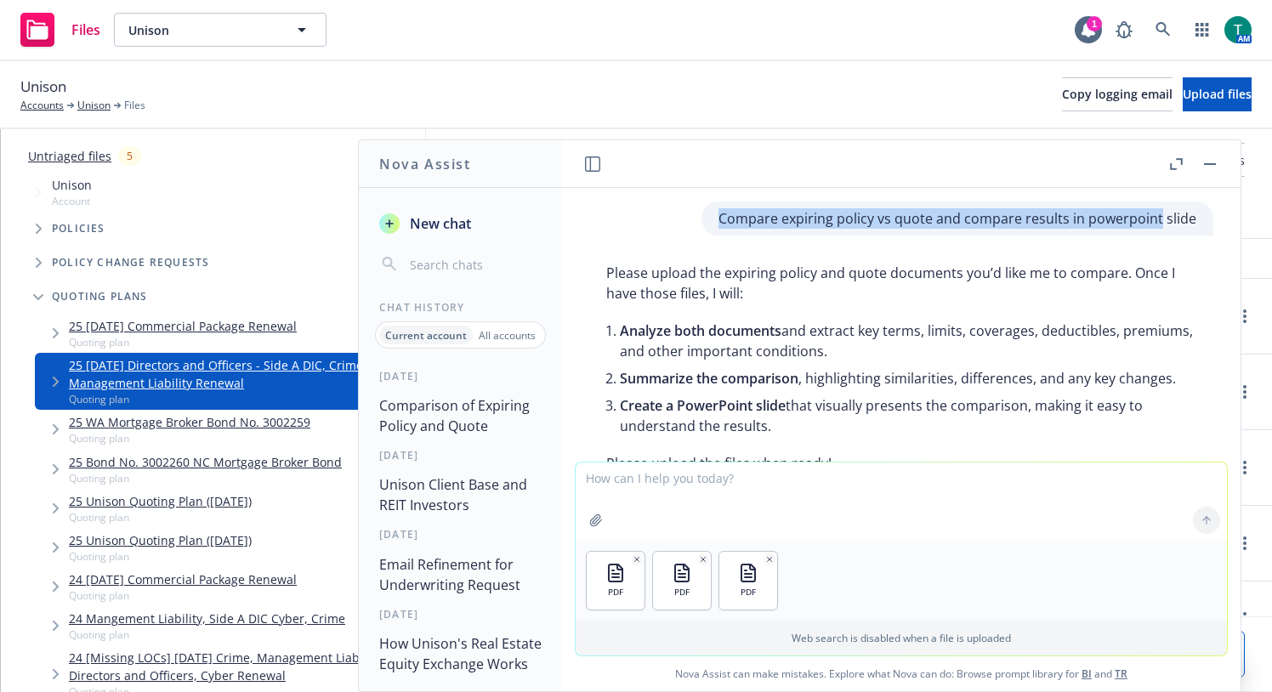
drag, startPoint x: 705, startPoint y: 216, endPoint x: 1139, endPoint y: 208, distance: 434.4
click at [1139, 208] on p "Compare expiring policy vs quote and compare results in powerpoint slide" at bounding box center [957, 218] width 478 height 20
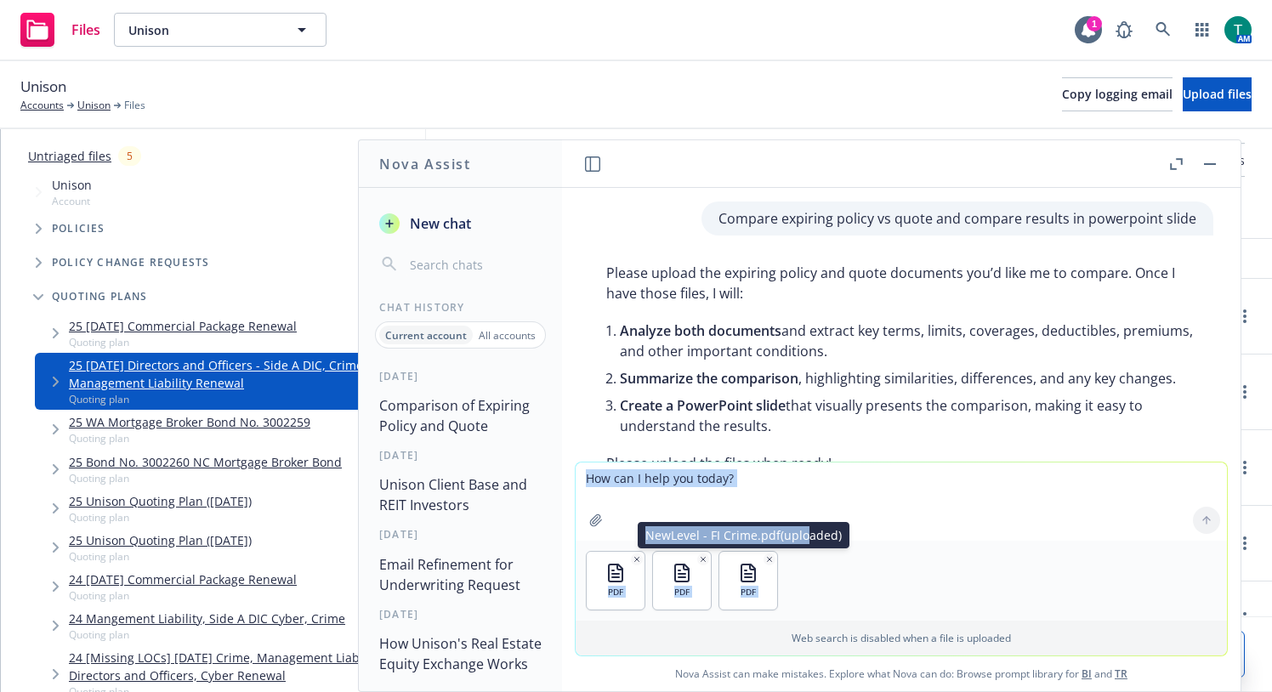
click at [855, 504] on div "PDF PDF PDF NewLevel - FI Crime.pdf (uploaded) NewLevel - FI Crime.pdf (uploade…" at bounding box center [900, 558] width 651 height 193
click at [886, 495] on textarea at bounding box center [900, 501] width 651 height 78
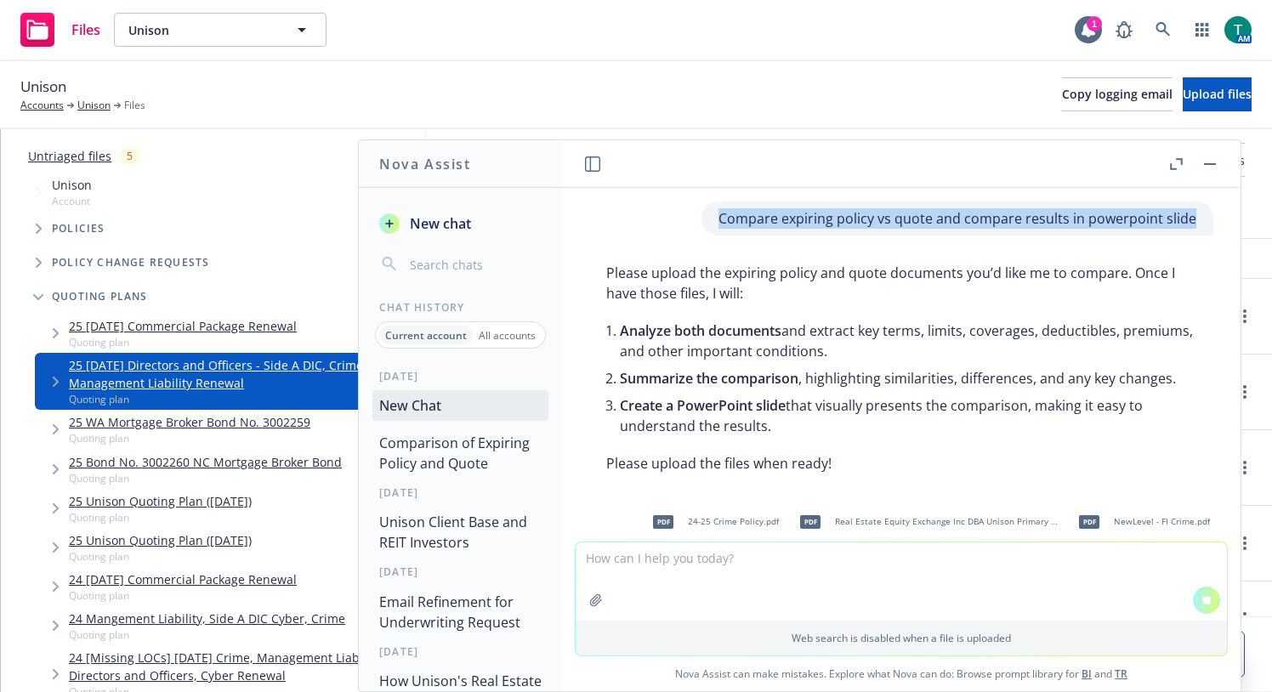
drag, startPoint x: 714, startPoint y: 218, endPoint x: 1172, endPoint y: 233, distance: 458.4
click at [1172, 233] on div "Compare expiring policy vs quote and compare results in powerpoint slide" at bounding box center [957, 218] width 512 height 34
copy p "Compare expiring policy vs quote and compare results in powerpoint slide"
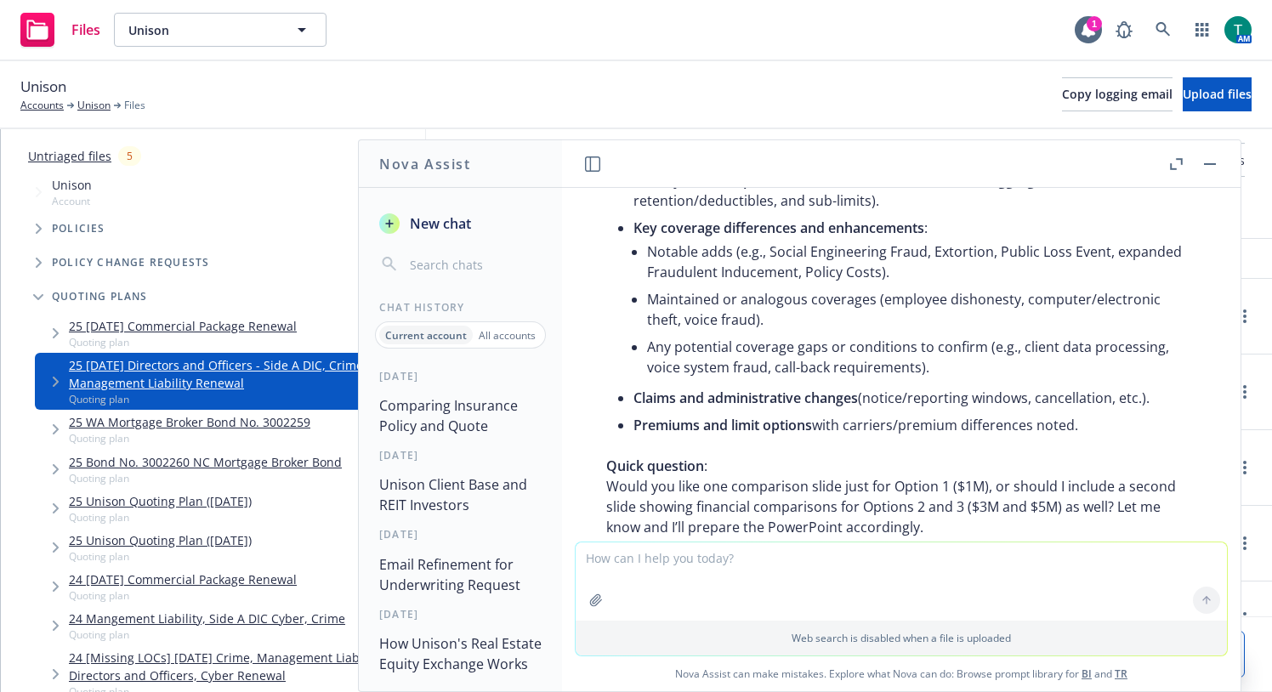
scroll to position [675, 0]
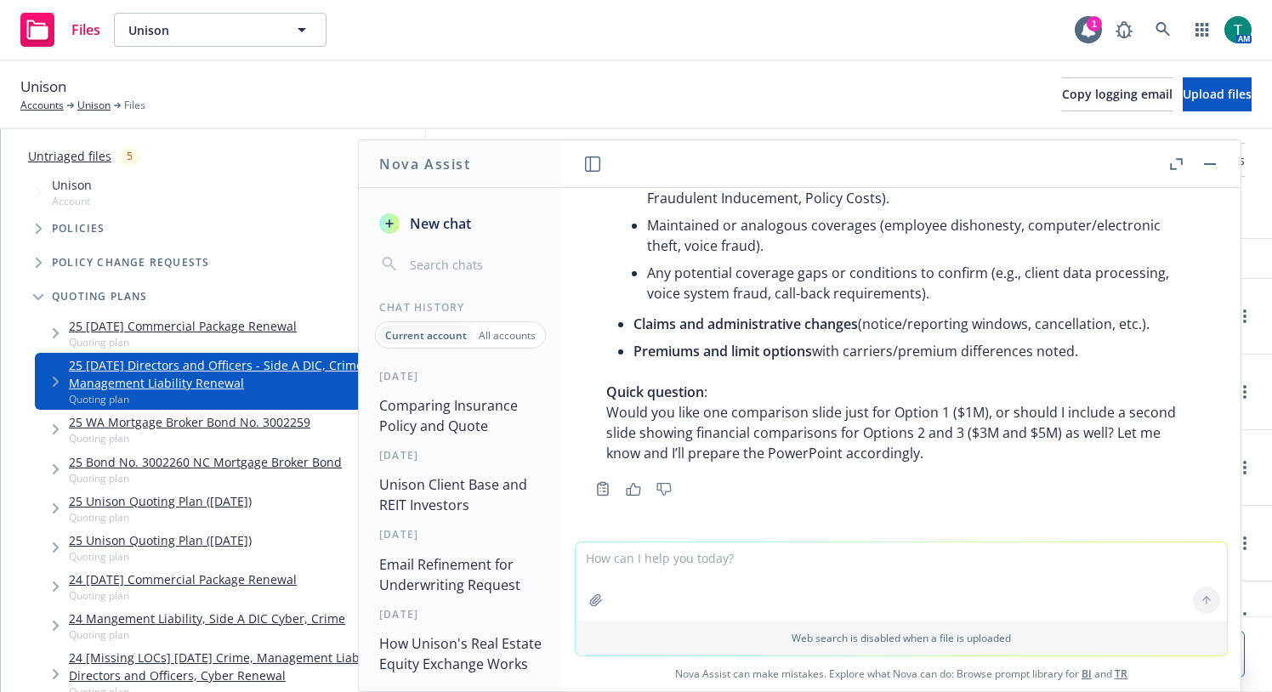
click at [722, 568] on textarea at bounding box center [900, 581] width 651 height 78
click at [862, 555] on textarea "Option 1 to start then do a separate one including Options 2 and 3" at bounding box center [900, 581] width 651 height 80
click at [955, 550] on textarea "Option 1 to start then do a separate one including Options 1 Options 2 and 3" at bounding box center [900, 581] width 651 height 80
drag, startPoint x: 960, startPoint y: 557, endPoint x: 916, endPoint y: 553, distance: 43.6
click at [916, 553] on textarea "Option 1 to start then do a separate one including Options 1 Options 2 and 3" at bounding box center [900, 581] width 651 height 80
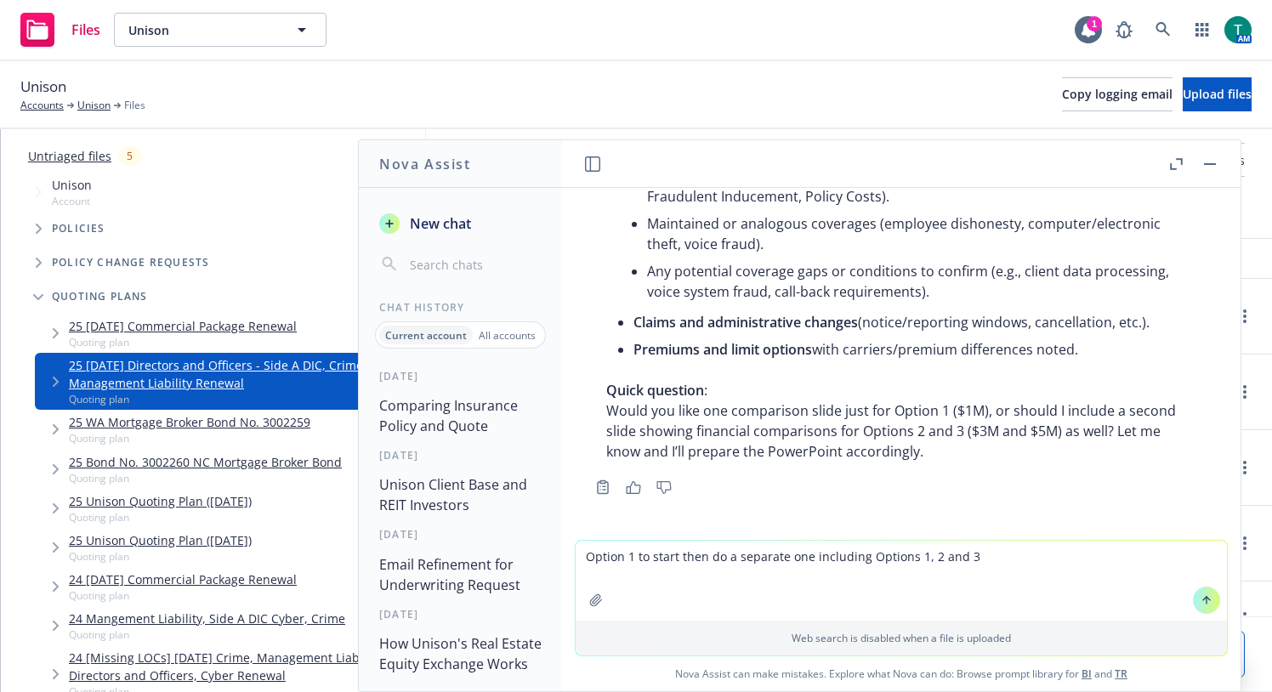
click at [580, 553] on textarea "Option 1 to start then do a separate one including Options 1, 2 and 3" at bounding box center [900, 581] width 651 height 80
type textarea "Lets compare Option 1 to start then do a separate one including Options 1, 2 an…"
click at [1039, 557] on textarea "Lets compare Option 1 to start then do a separate one including Options 1, 2 an…" at bounding box center [900, 581] width 651 height 80
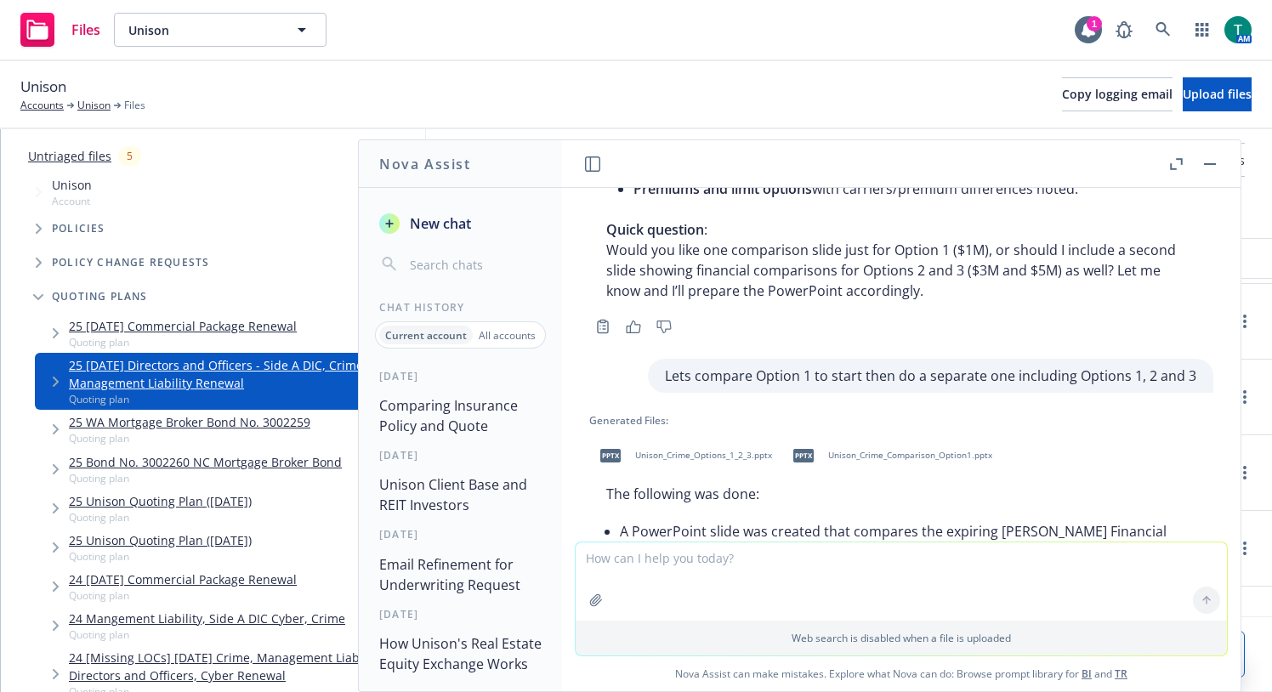
scroll to position [902, 0]
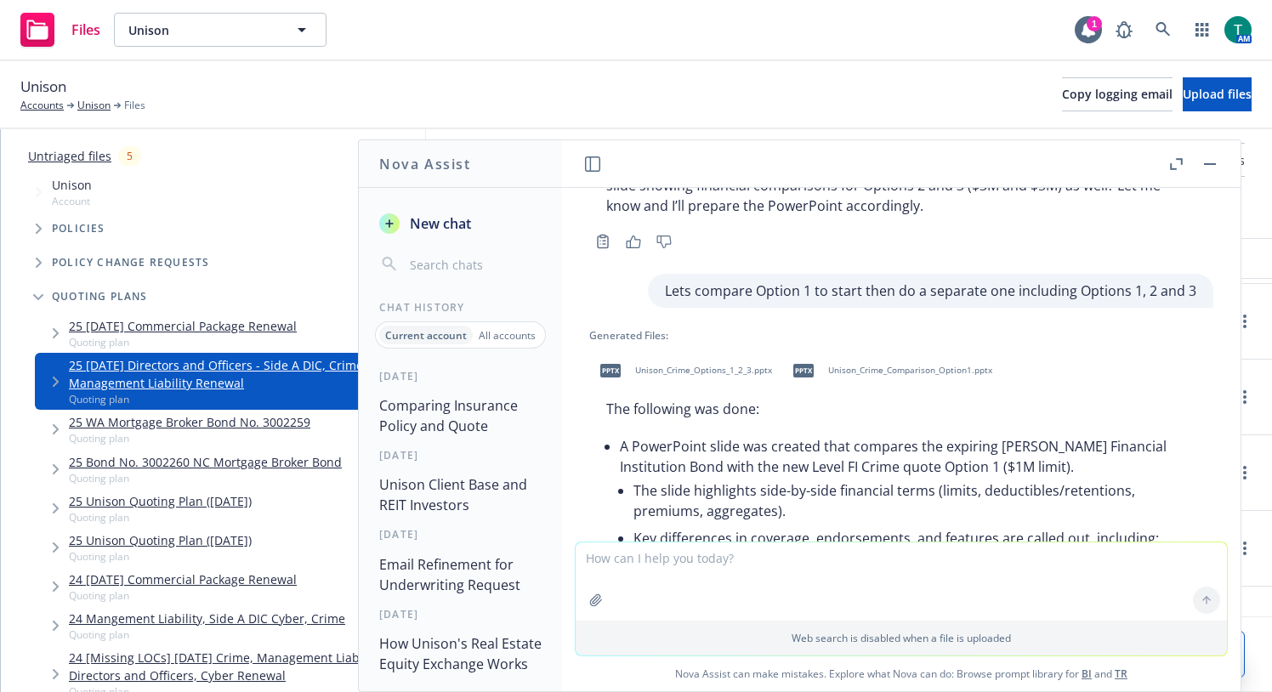
click at [906, 376] on span "Unison_Crime_Comparison_Option1.pptx" at bounding box center [910, 370] width 164 height 11
click at [673, 376] on span "Unison_Crime_Options_1_2_3.pptx" at bounding box center [703, 370] width 137 height 11
click at [704, 587] on textarea at bounding box center [900, 581] width 651 height 78
click at [796, 564] on textarea at bounding box center [900, 581] width 651 height 78
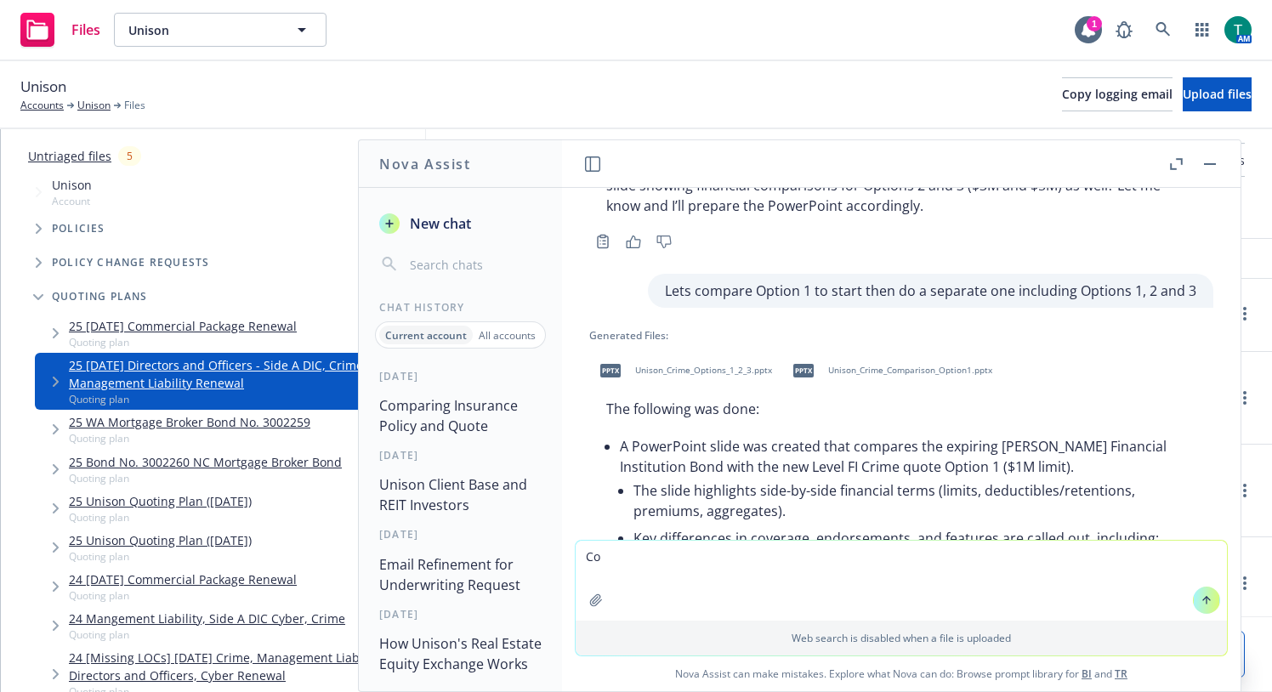
type textarea "C"
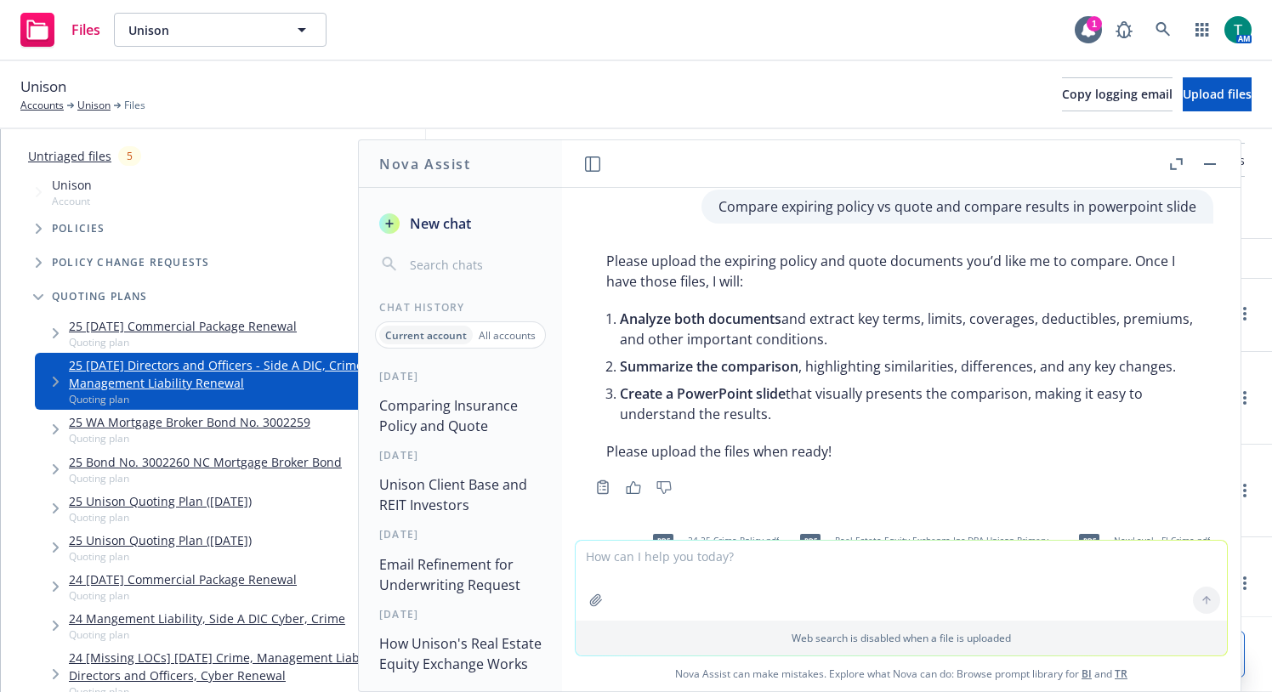
scroll to position [0, 0]
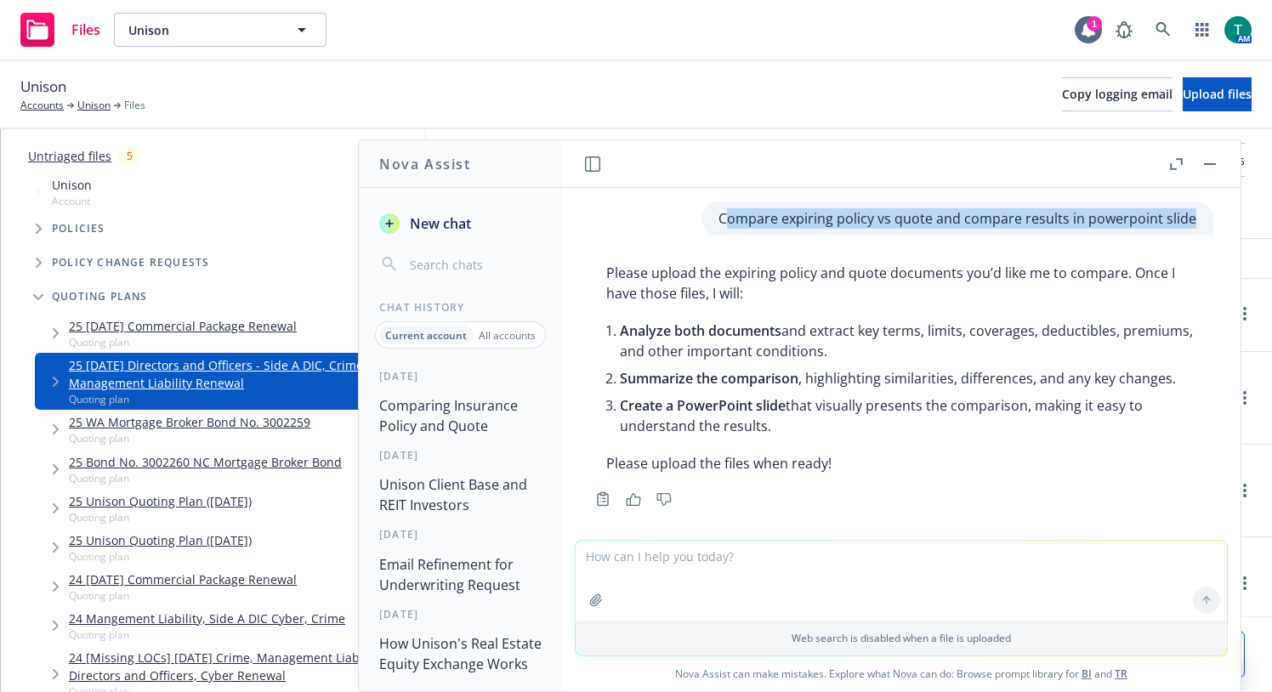
drag, startPoint x: 706, startPoint y: 218, endPoint x: 1183, endPoint y: 223, distance: 476.9
click at [1183, 223] on div "Compare expiring policy vs quote and compare results in powerpoint slide" at bounding box center [957, 218] width 512 height 34
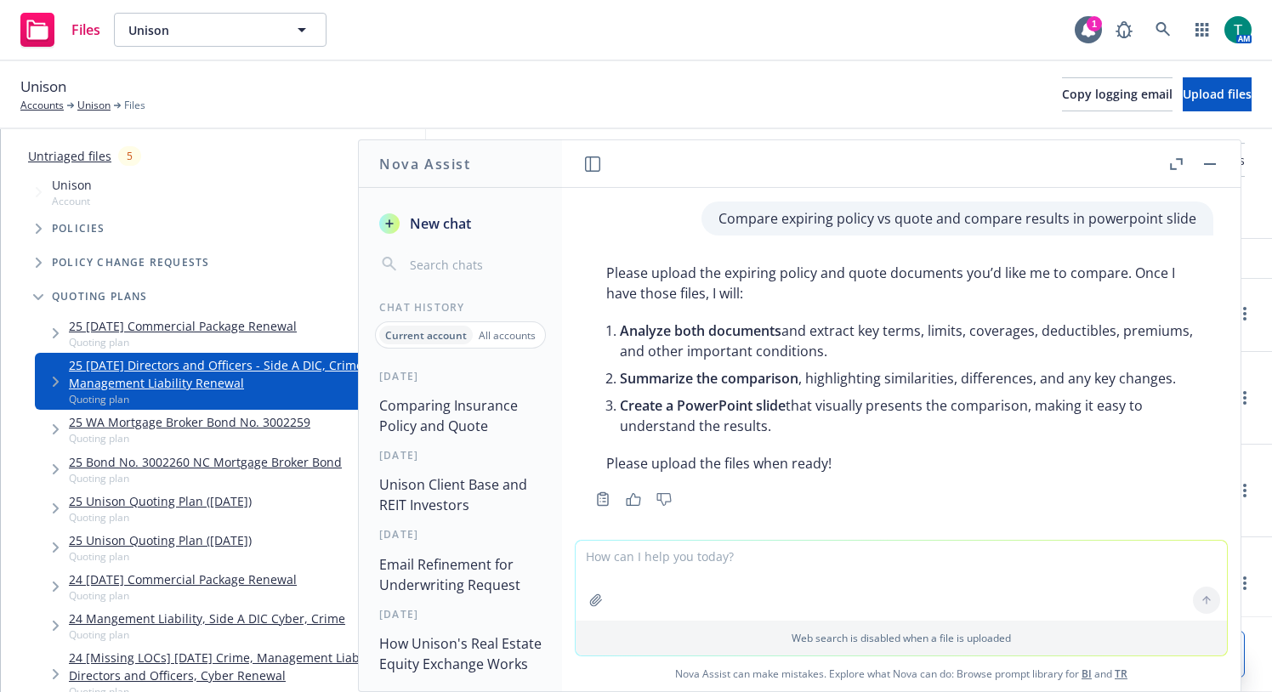
click at [718, 220] on p "Compare expiring policy vs quote and compare results in powerpoint slide" at bounding box center [957, 218] width 478 height 20
click at [701, 220] on div "Compare expiring policy vs quote and compare results in powerpoint slide" at bounding box center [957, 218] width 512 height 34
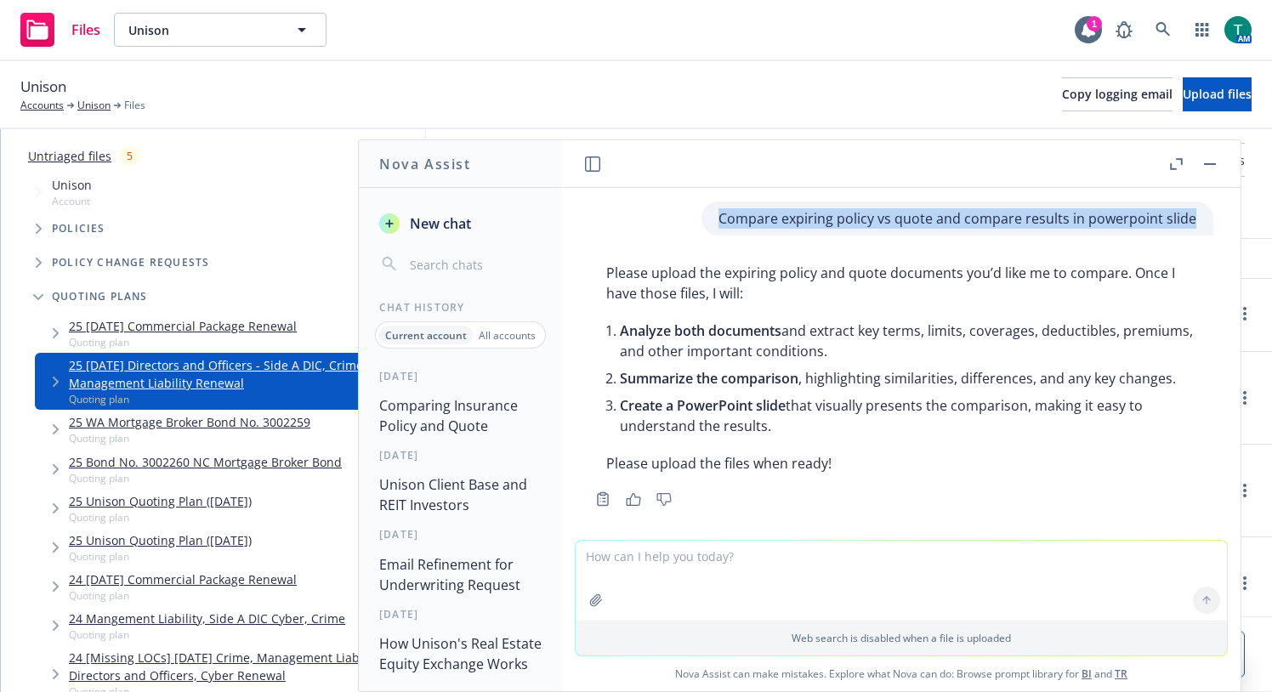
drag, startPoint x: 702, startPoint y: 218, endPoint x: 1177, endPoint y: 226, distance: 475.2
click at [1177, 226] on div "Compare expiring policy vs quote and compare results in powerpoint slide" at bounding box center [957, 218] width 512 height 34
copy p "Compare expiring policy vs quote and compare results in powerpoint slide"
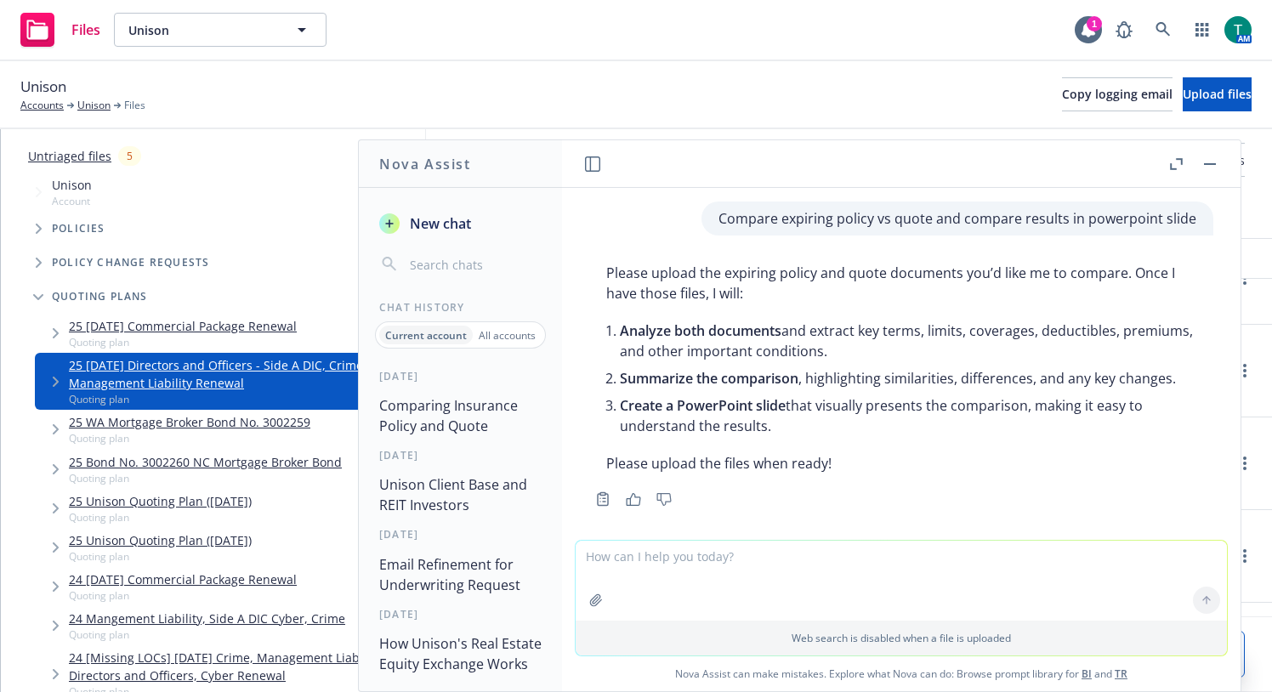
click at [607, 575] on textarea at bounding box center [900, 581] width 651 height 80
paste textarea "Compare expiring policy vs quote and compare results in powerpoint slide"
type textarea "Compare expiring policy vs quote and compare results in powerpoint slide"
click at [1035, 549] on textarea "Compare expiring policy vs quote and compare results in powerpoint slide" at bounding box center [900, 581] width 651 height 80
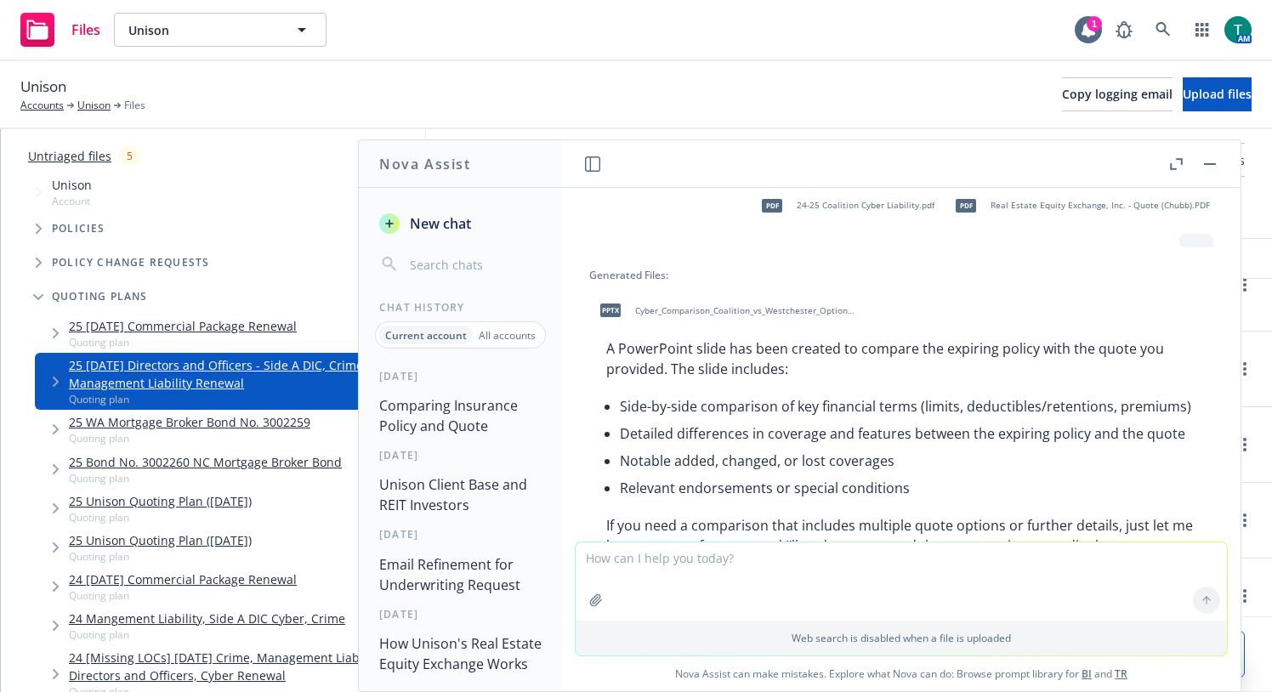
scroll to position [1923, 0]
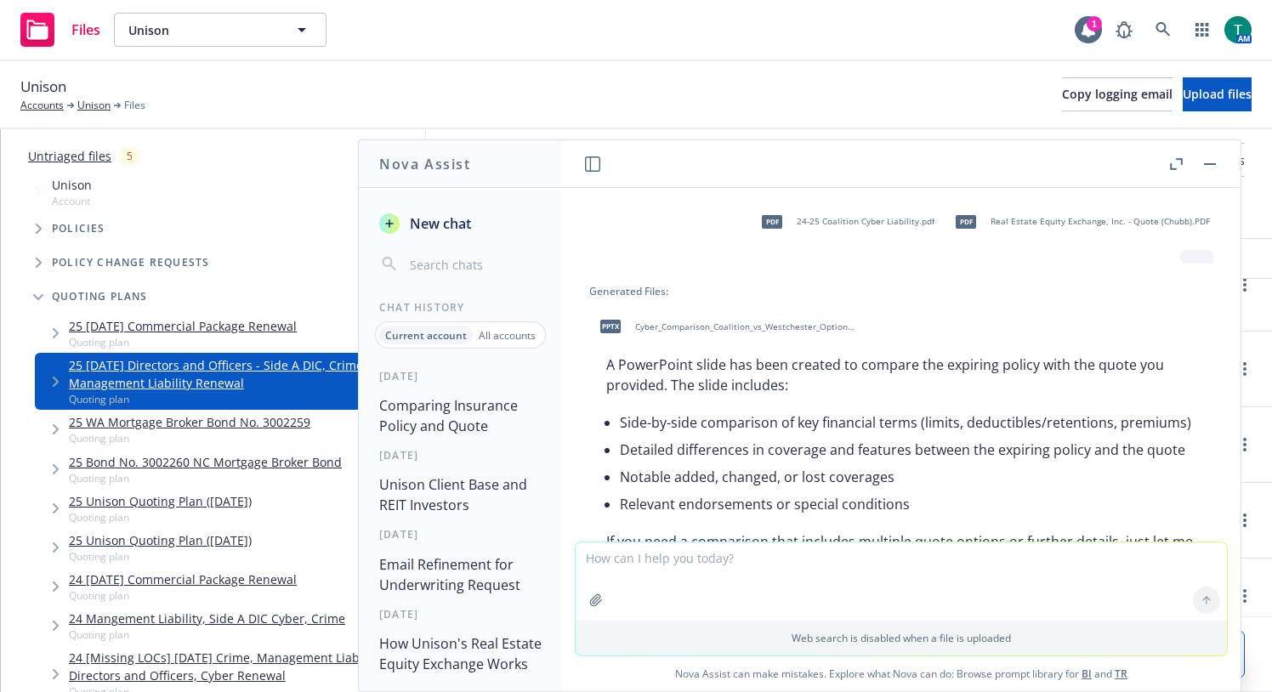
click at [688, 332] on span "Cyber_Comparison_Coalition_vs_Westchester_Option1.pptx" at bounding box center [746, 326] width 223 height 11
